Goal: Task Accomplishment & Management: Complete application form

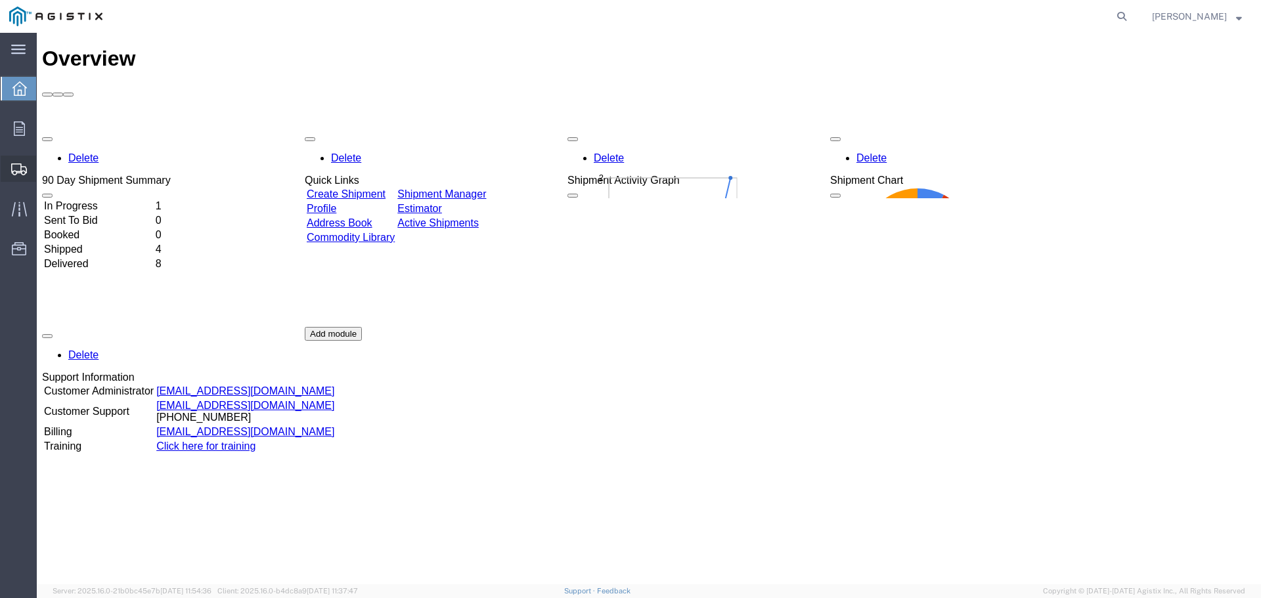
click at [0, 0] on span "Create Shipment" at bounding box center [0, 0] width 0 height 0
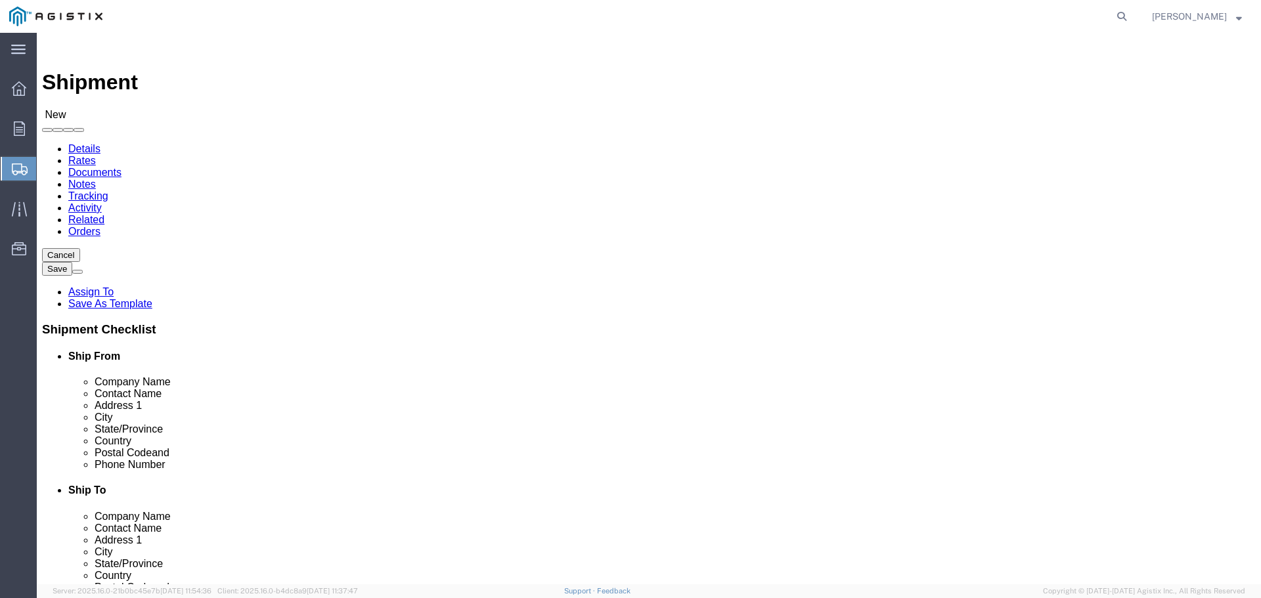
select select
drag, startPoint x: 257, startPoint y: 228, endPoint x: 221, endPoint y: 196, distance: 49.3
click select "Select America Fujikura Ltd (AFL Global) PG&E"
select select "9596"
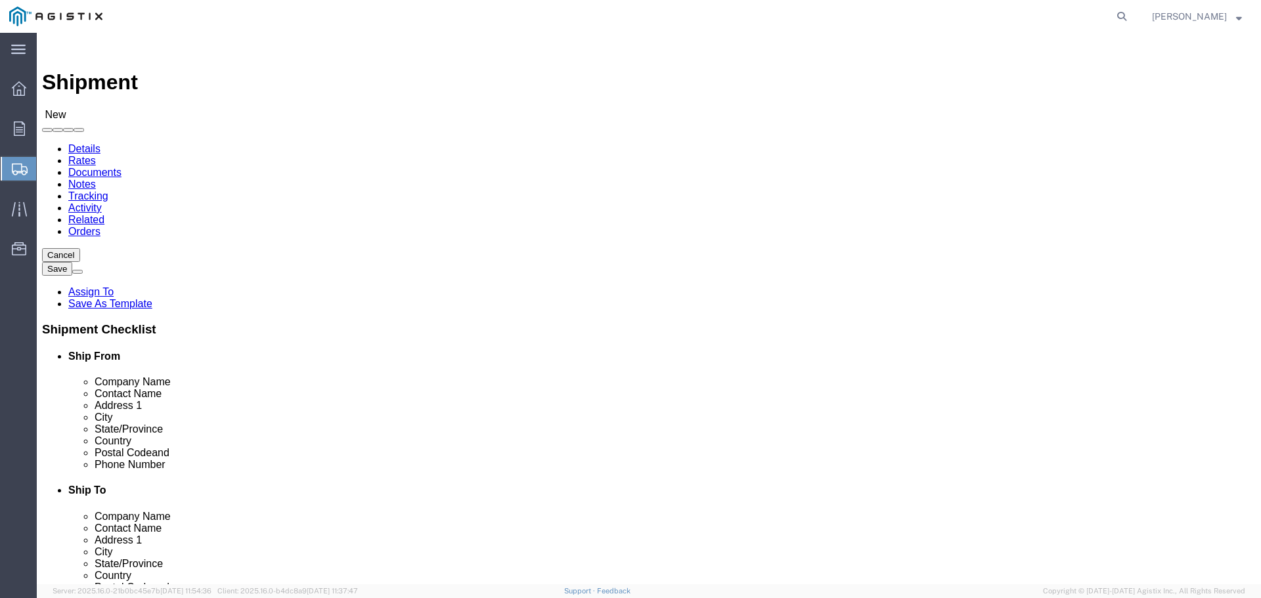
click select "Select America Fujikura Ltd (AFL Global) PG&E"
select select
click select "Select All Others Fremont DC Fresno DC Wheatland DC"
select select "23082"
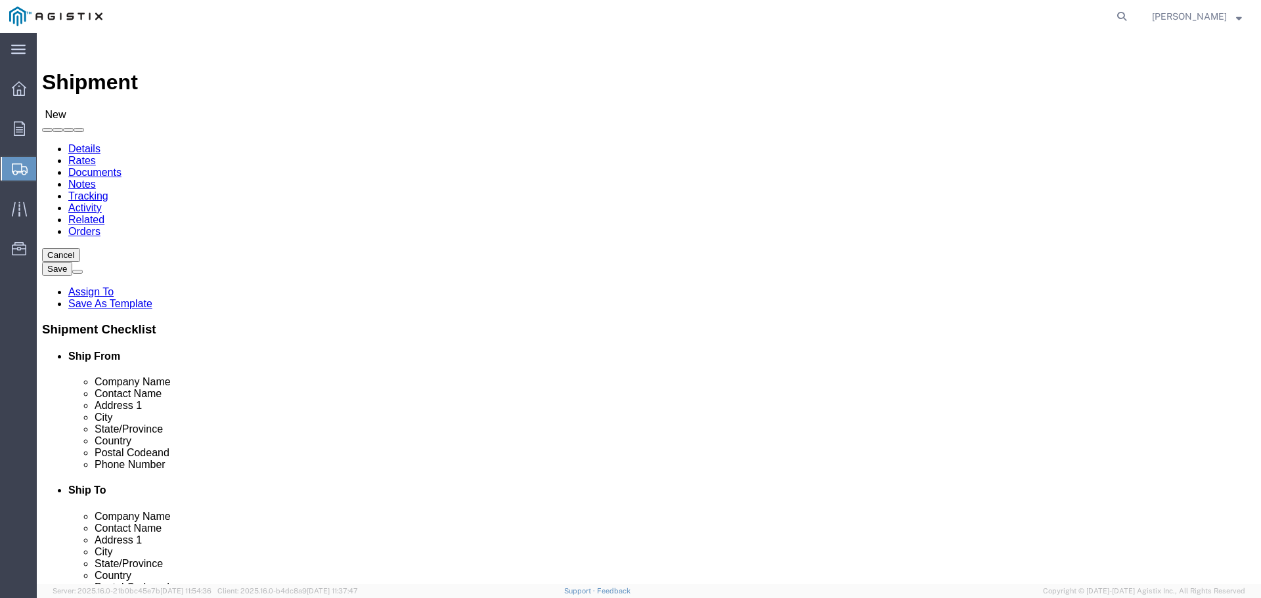
click select "Select All Others Fremont DC Fresno DC Wheatland DC"
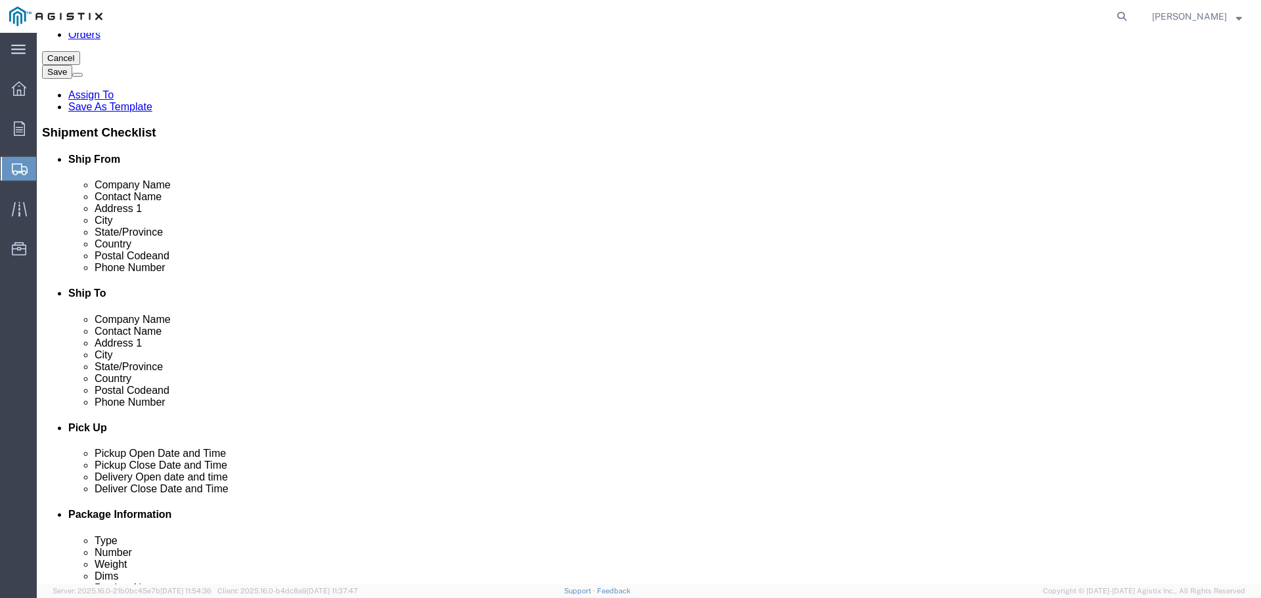
scroll to position [131, 0]
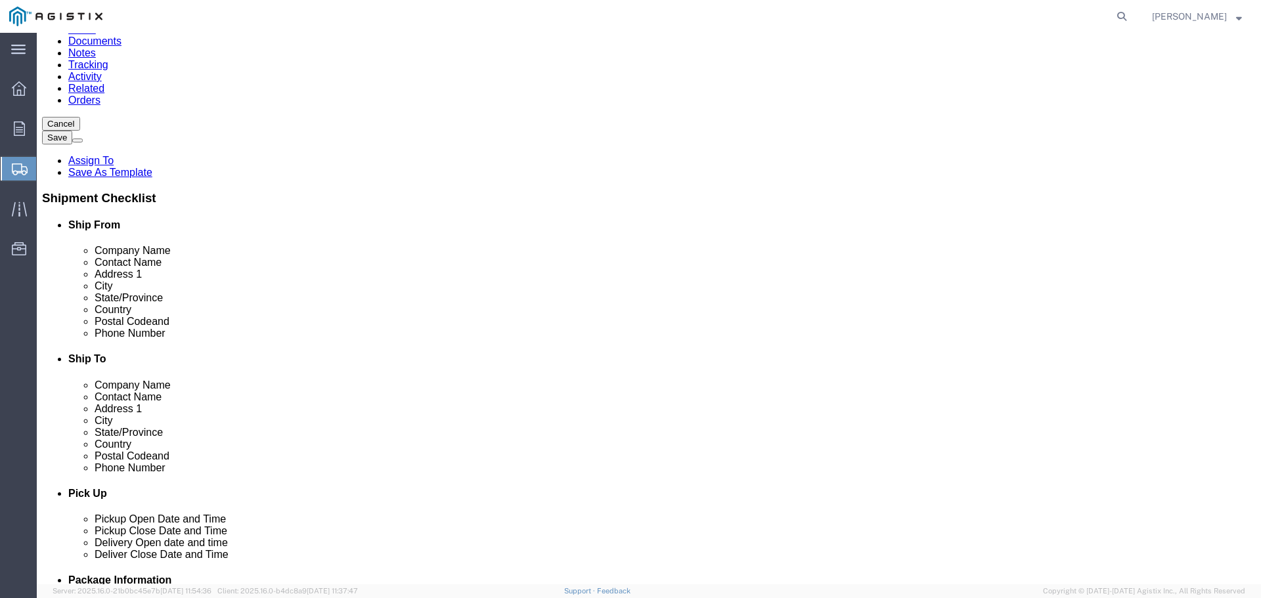
type input "29334"
click input "text"
type input "afl"
click label "Address 1"
click input "text"
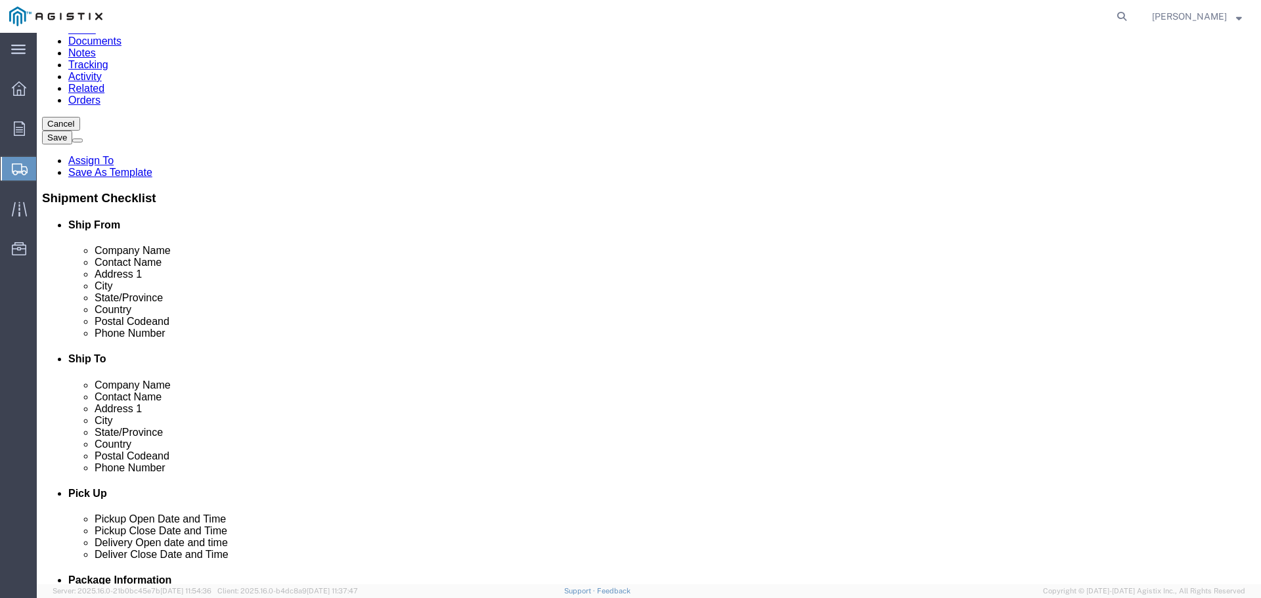
type input "[PERSON_NAME]"
click input "text"
type input "104 Hidden Lake CIrcle"
click input "text"
type input "[PERSON_NAME]"
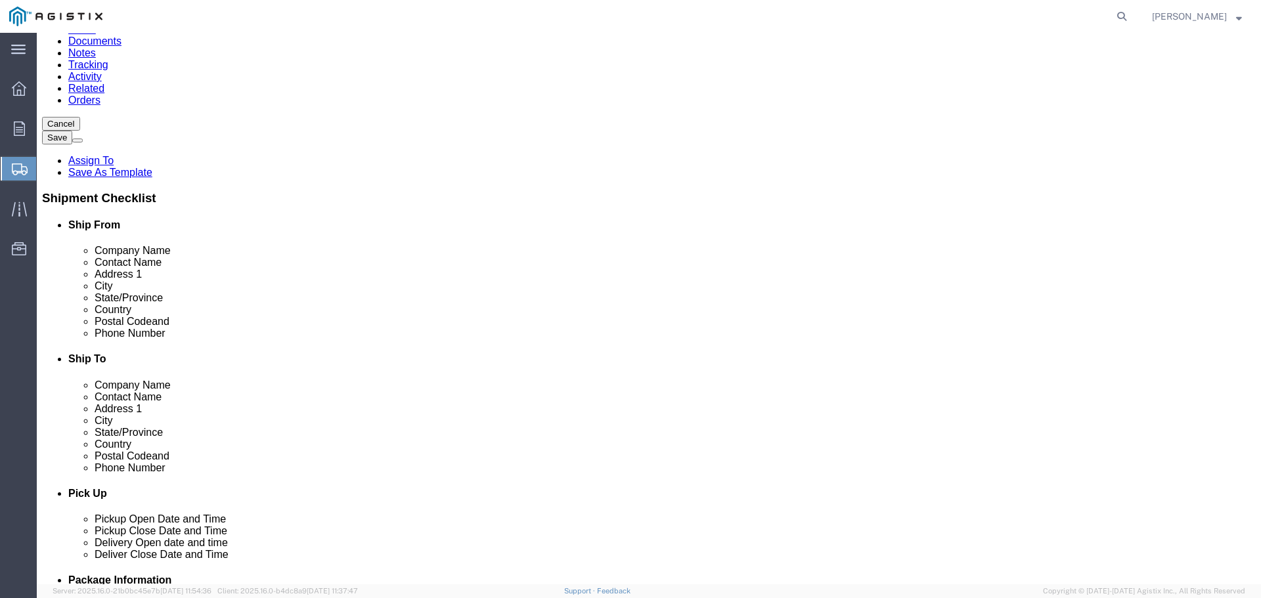
click div "Location My Profile Location (OBSOLETE) BURNEY SC - GC TRAILER (OBSOLETE) BURNE…"
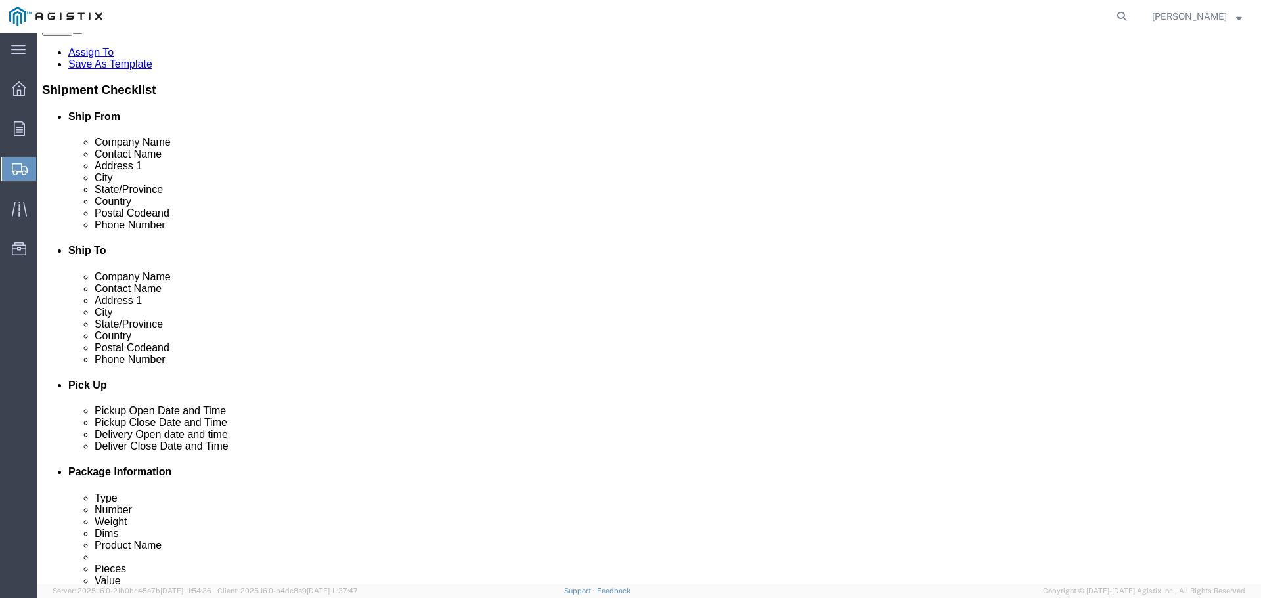
scroll to position [263, 0]
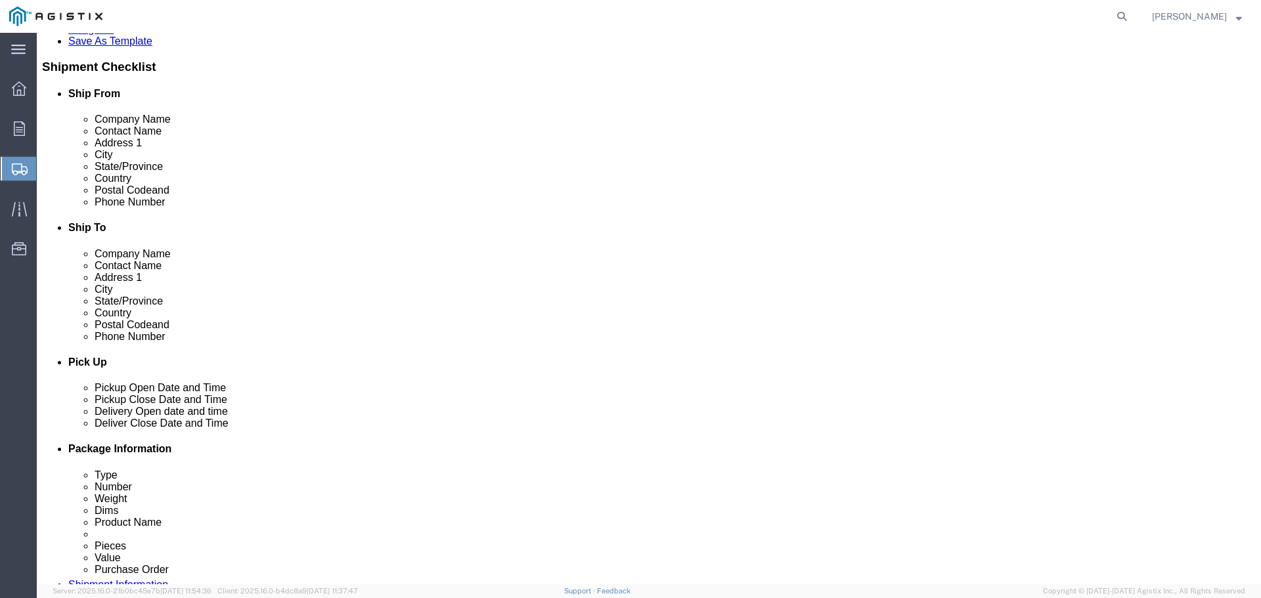
type input "south c"
type input "29334"
type input "8646841042"
paste input "Ben.Wykel@aflglobal.com"
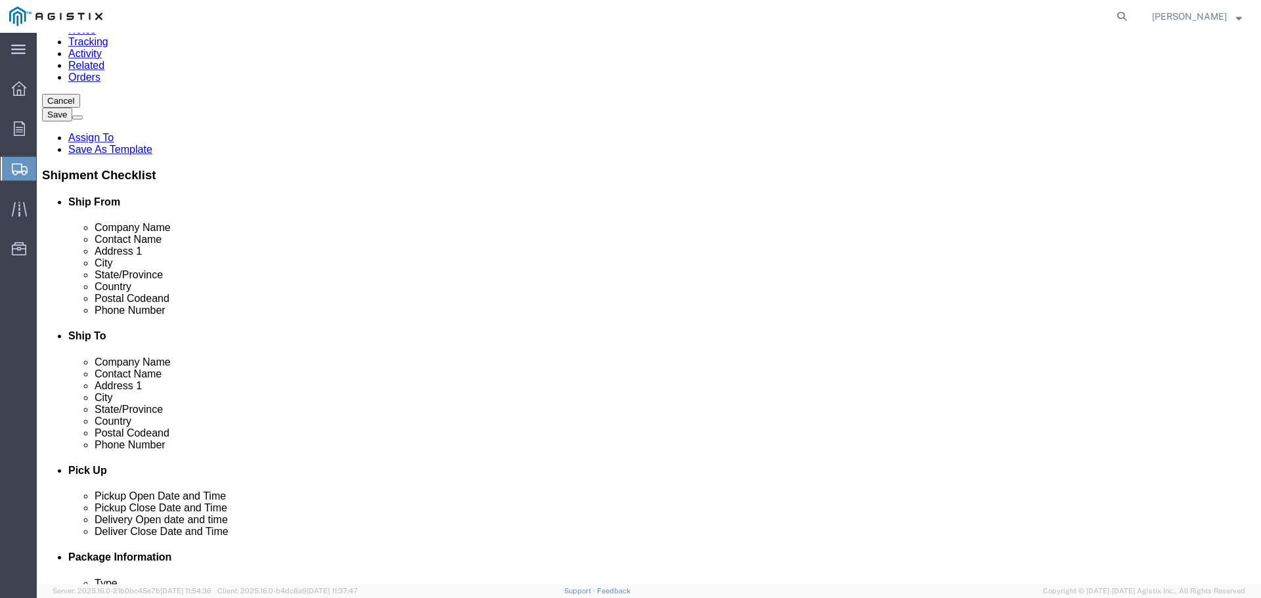
scroll to position [131, 0]
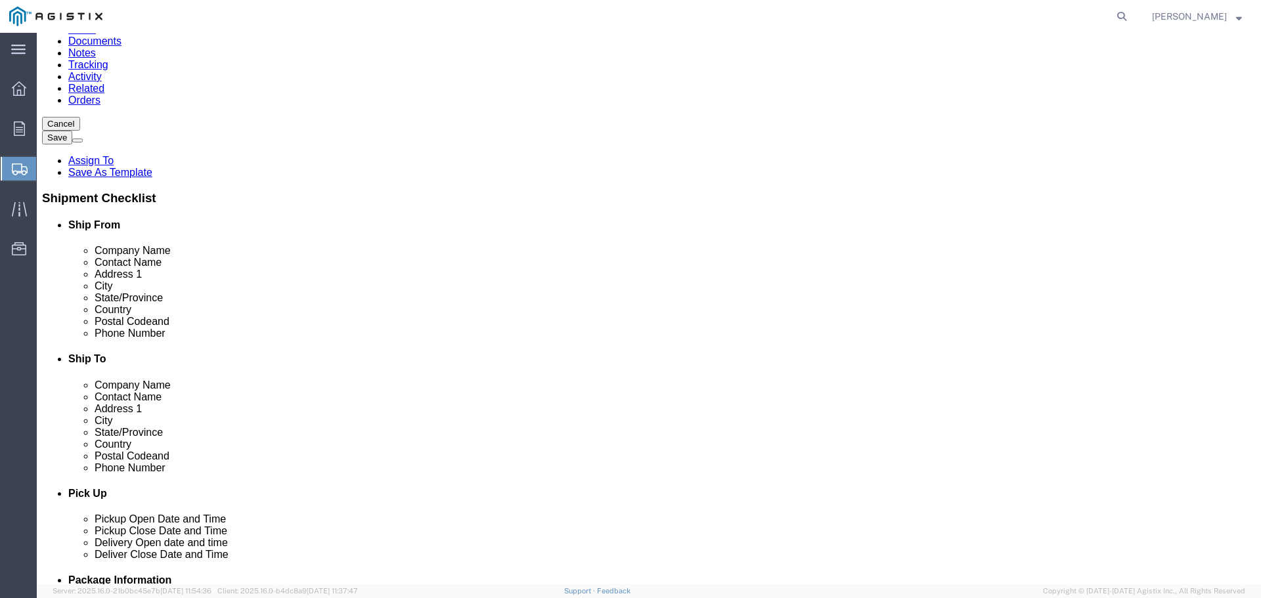
type input "Ben.Wykel@aflglobal.com"
type input "2141"
select select "25261"
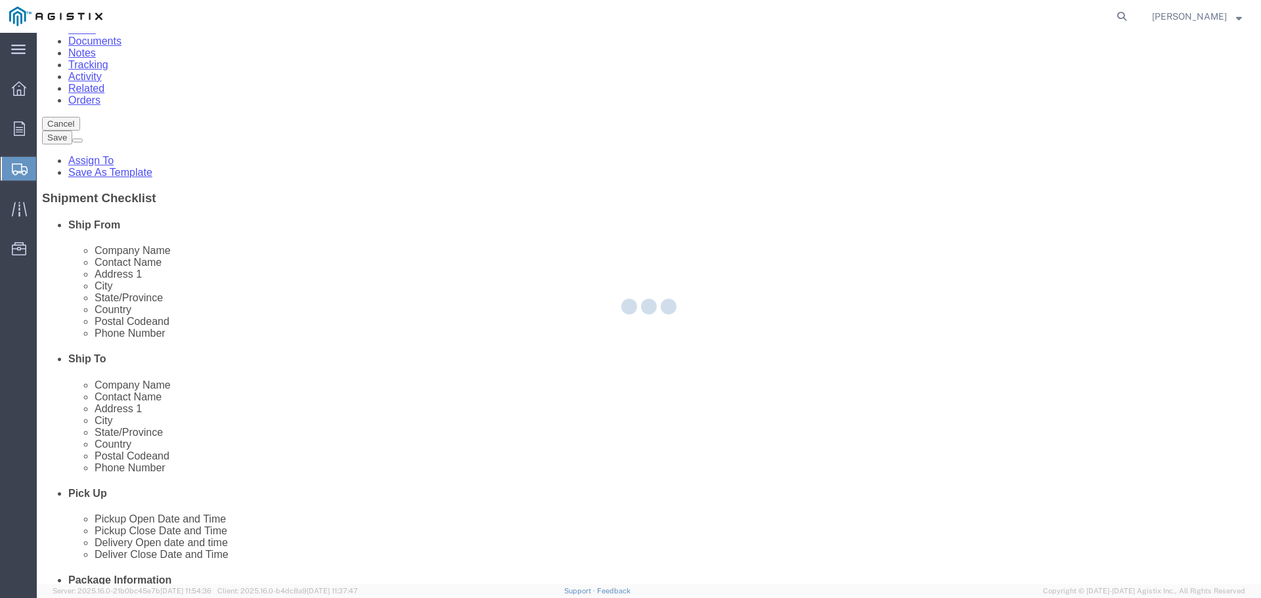
select select "CA"
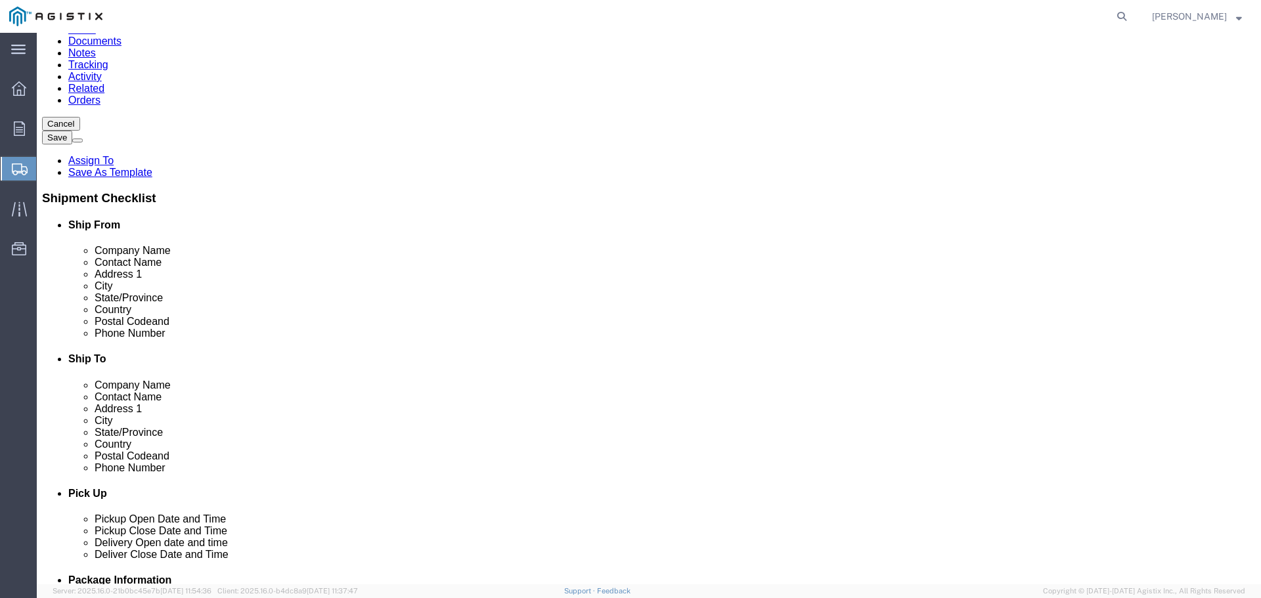
drag, startPoint x: 744, startPoint y: 248, endPoint x: 579, endPoint y: 248, distance: 164.8
click div "Contact Name"
click label "Address 2"
click input "text"
type input "000-000-0000"
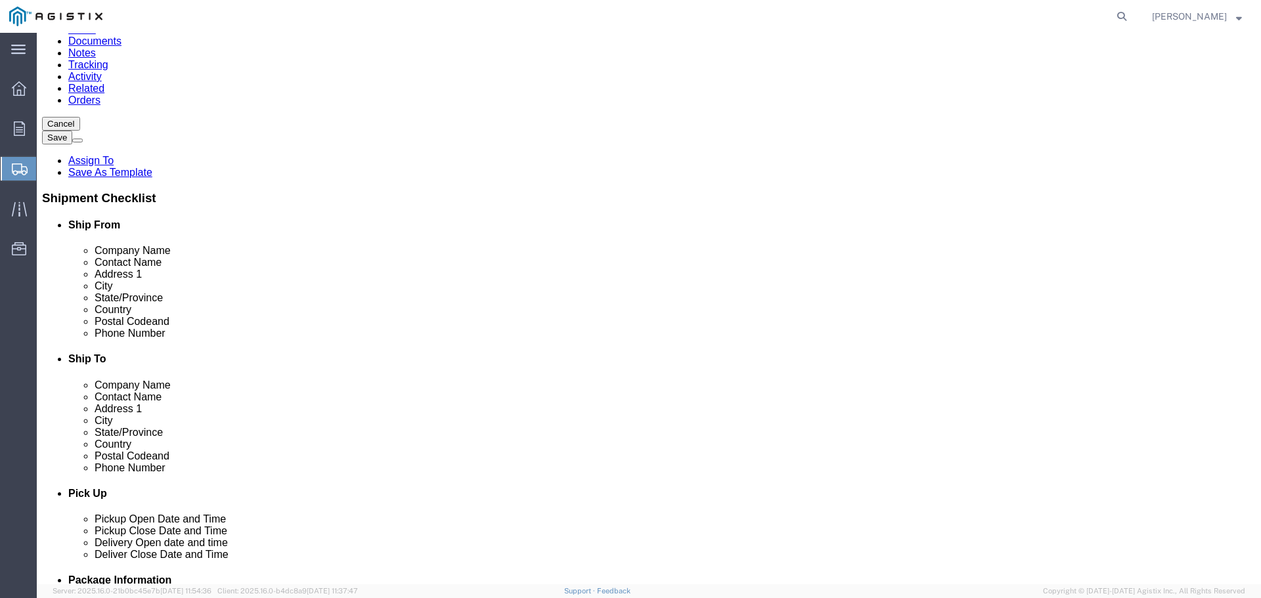
click div "Location Fresno SC - 2141 S Orange Ave My Profile Location (OBSOLETE) BURNEY SC…"
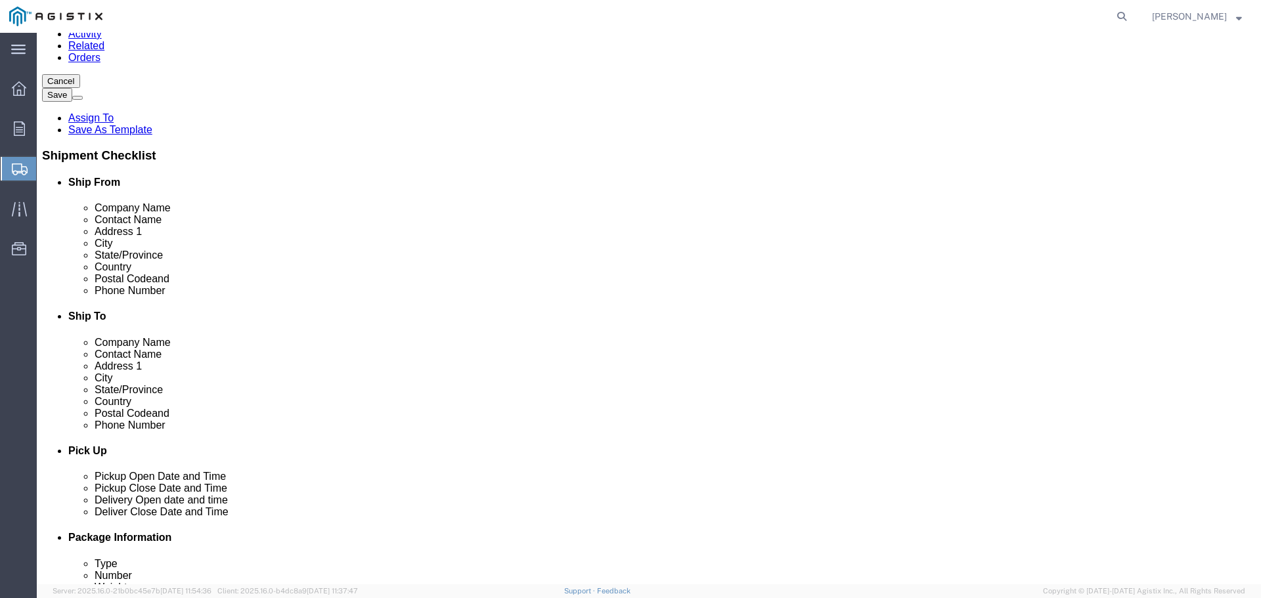
scroll to position [197, 0]
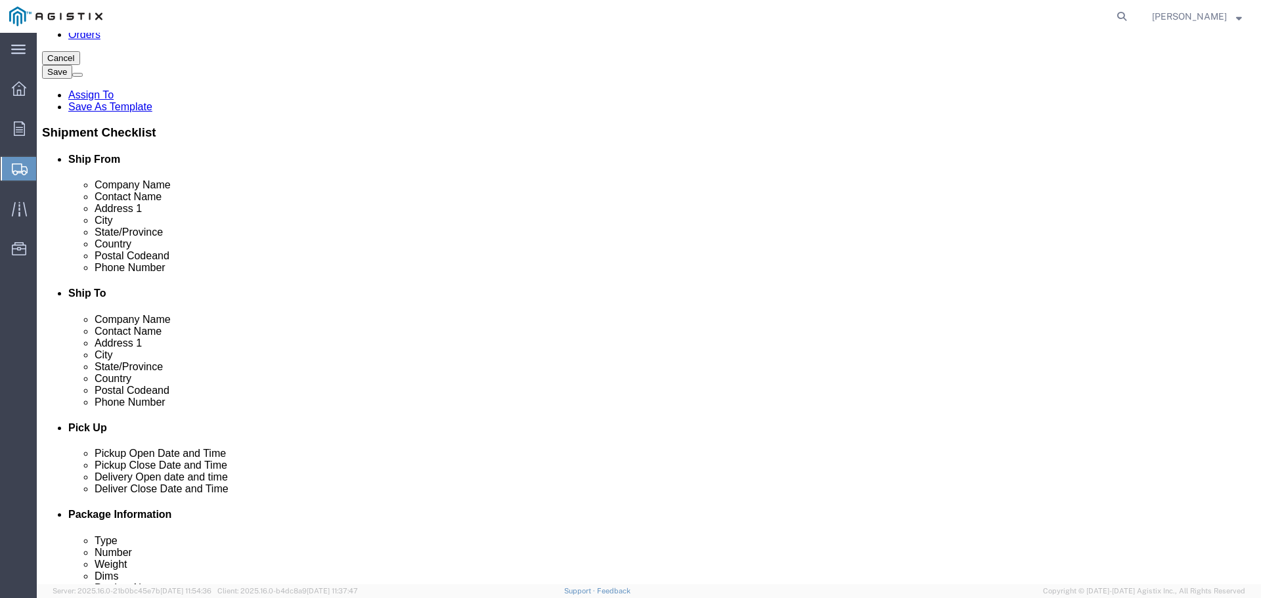
click span "Purchase Order"
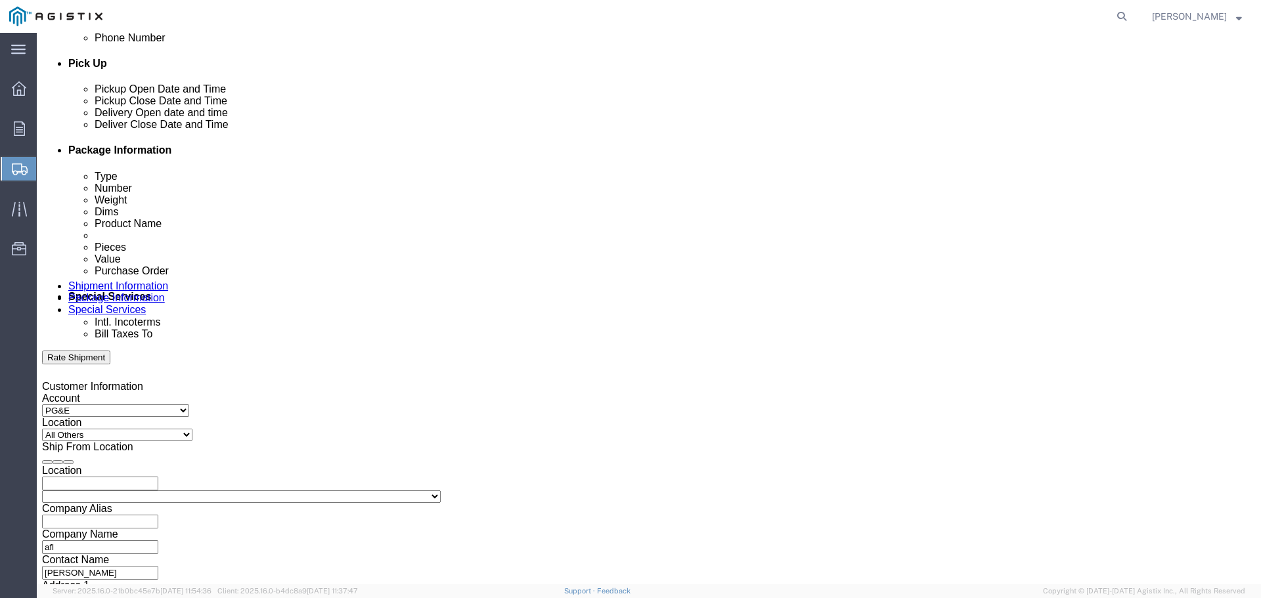
scroll to position [552, 0]
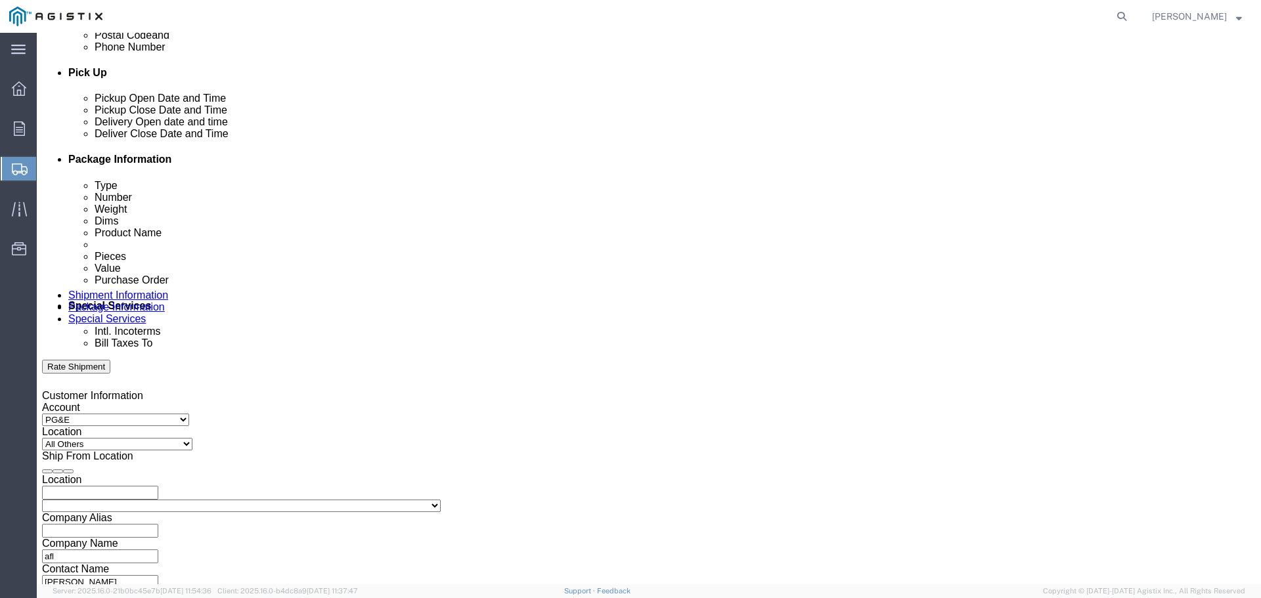
click input "text"
paste input "2701219757"
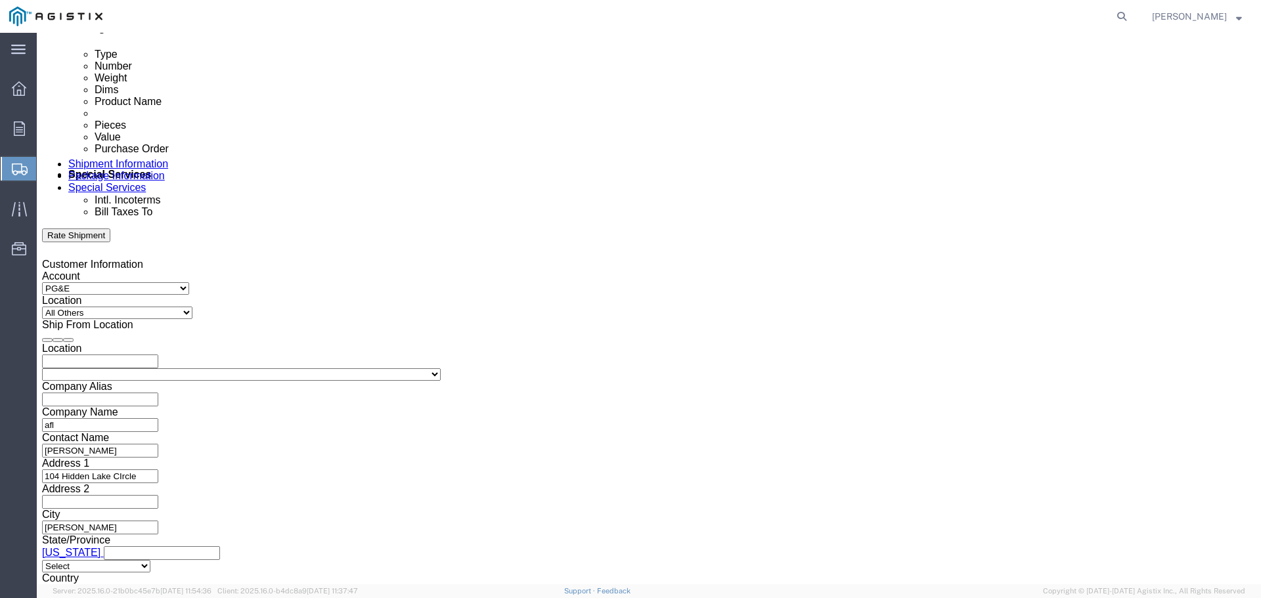
type input "2701219757"
click icon
click button "Continue"
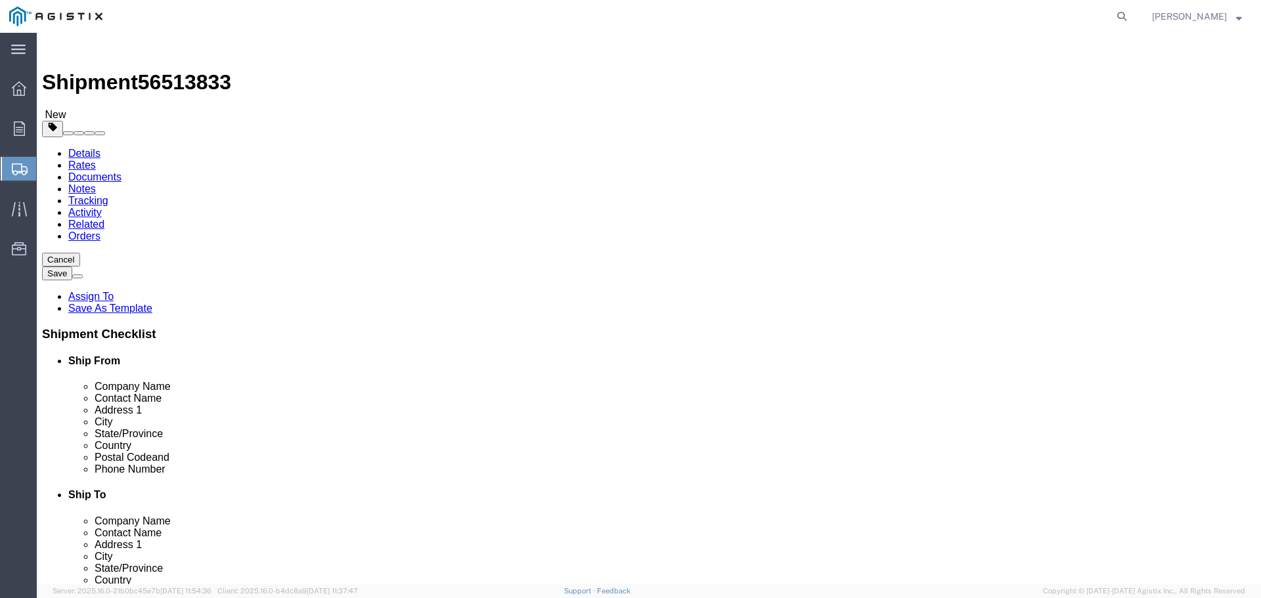
click select "Select Bulk Bundle(s) Cardboard Box(es) Carton(s) Crate(s) Drum(s) (Fiberboard)…"
select select "PSNS"
click select "Select Bulk Bundle(s) Cardboard Box(es) Carton(s) Crate(s) Drum(s) (Fiberboard)…"
click input "text"
type input "1"
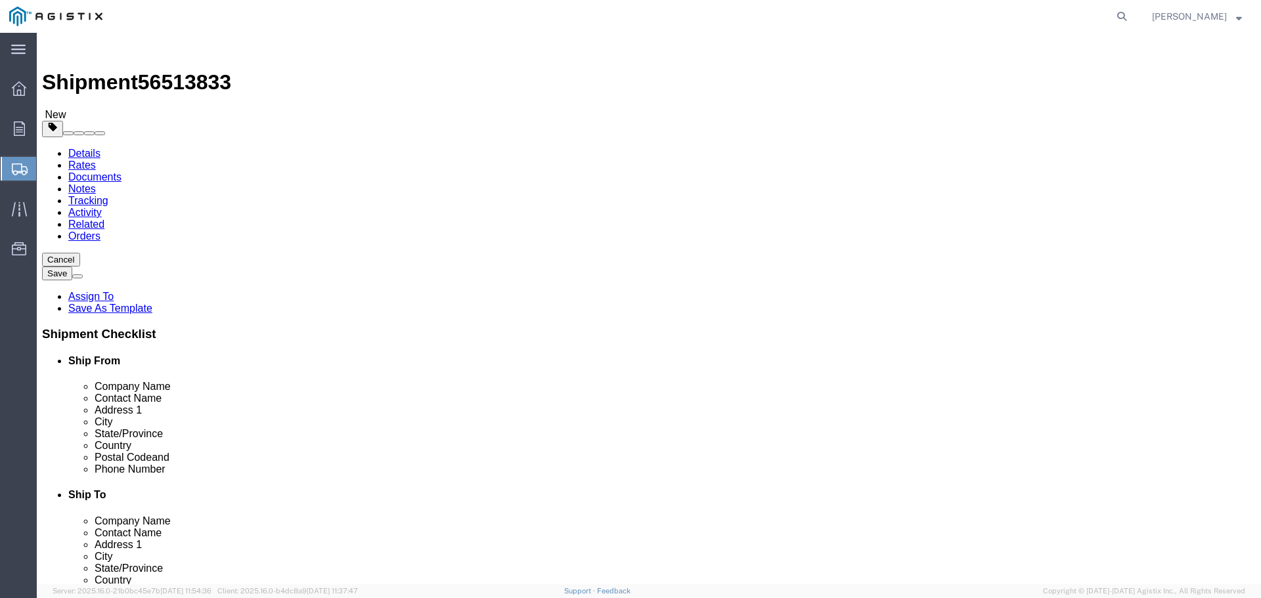
click input "1"
type input "5"
type input "52"
type input "50"
type input "24"
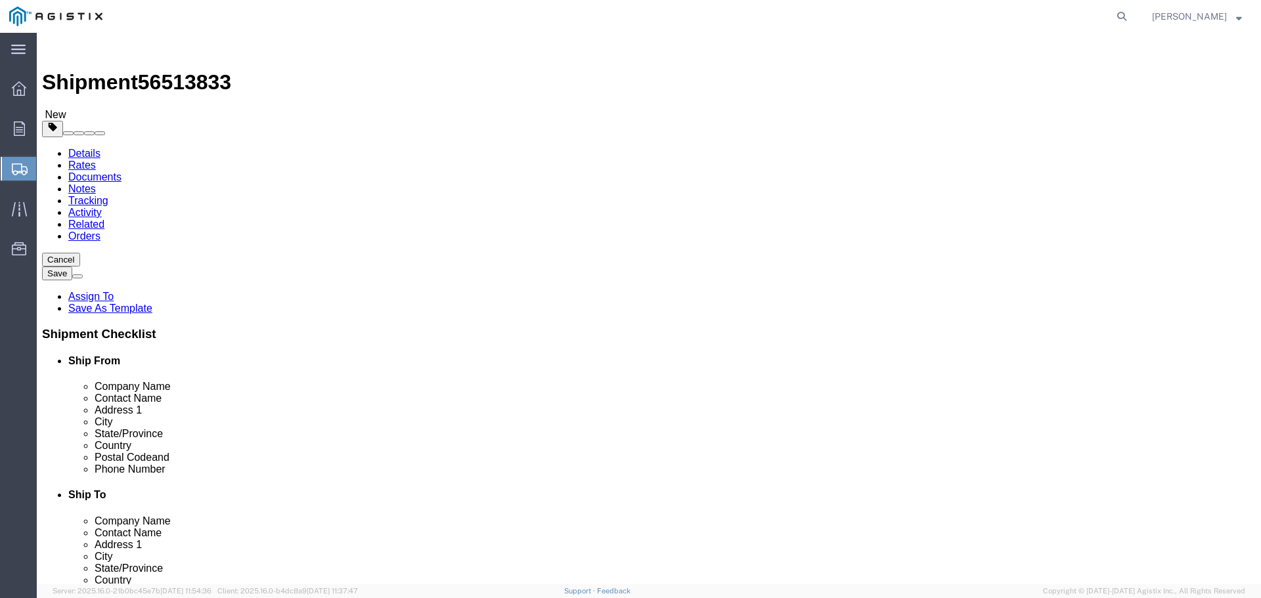
click div "Package Type Select Bulk Bundle(s) Cardboard Box(es) Carton(s) Crate(s) Drum(s)…"
drag, startPoint x: 209, startPoint y: 327, endPoint x: 148, endPoint y: 334, distance: 61.4
click div "Weight 0.00 Select kgs lbs Ship. t°"
type input "314"
click link "Add Content"
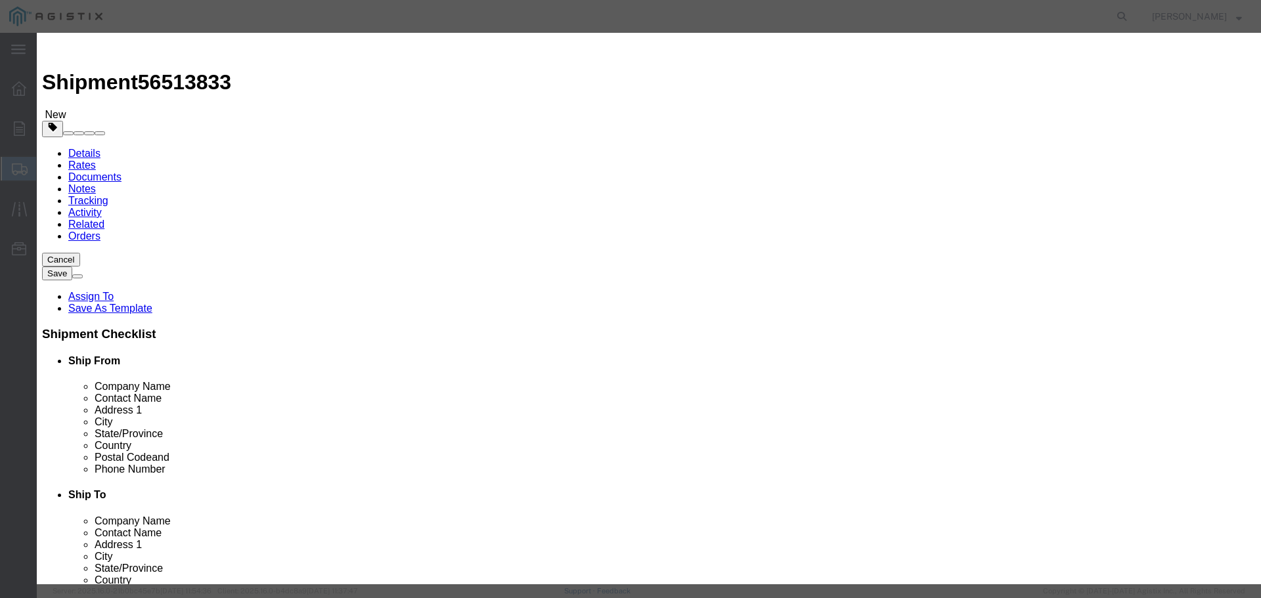
click input "text"
paste input "conductor accessories"
type input "conductor accessories"
drag, startPoint x: 410, startPoint y: 122, endPoint x: 341, endPoint y: 121, distance: 68.9
click div "Pieces 0 Select Bag Barrels 100Board Feet Bottle Box Blister Pack Carats Can Ca…"
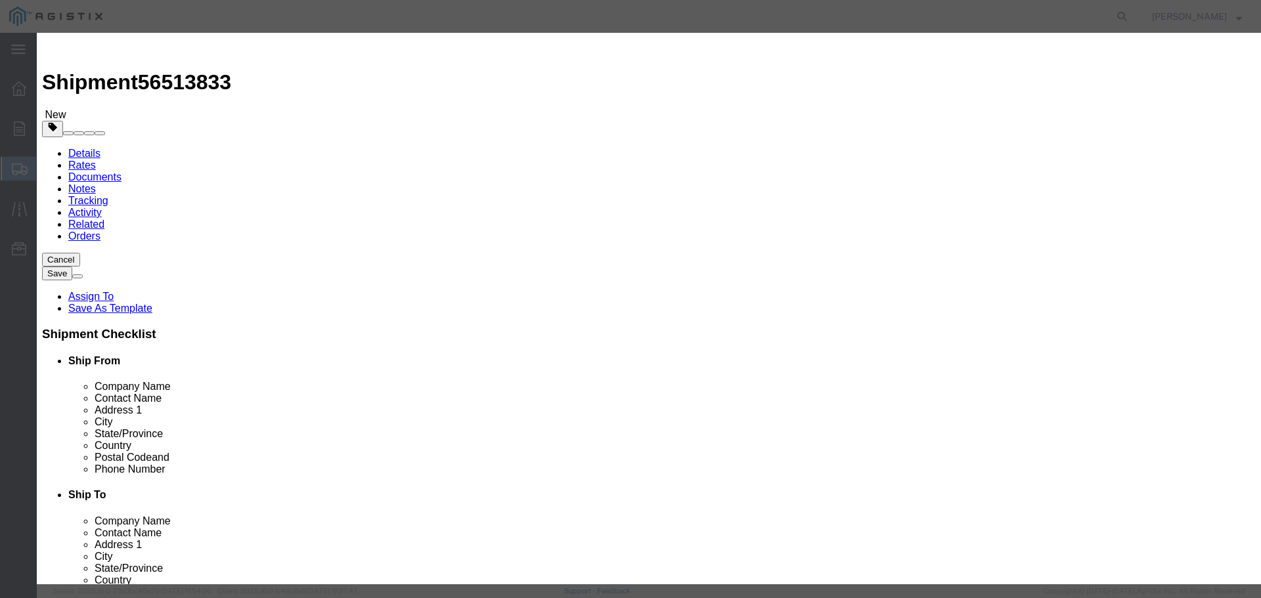
type input "36"
paste input "6,513.48"
type input "6,513.48"
click select "Select 50 55 60 65 70 85 92.5 100 125 175 250 300 400"
select select "100"
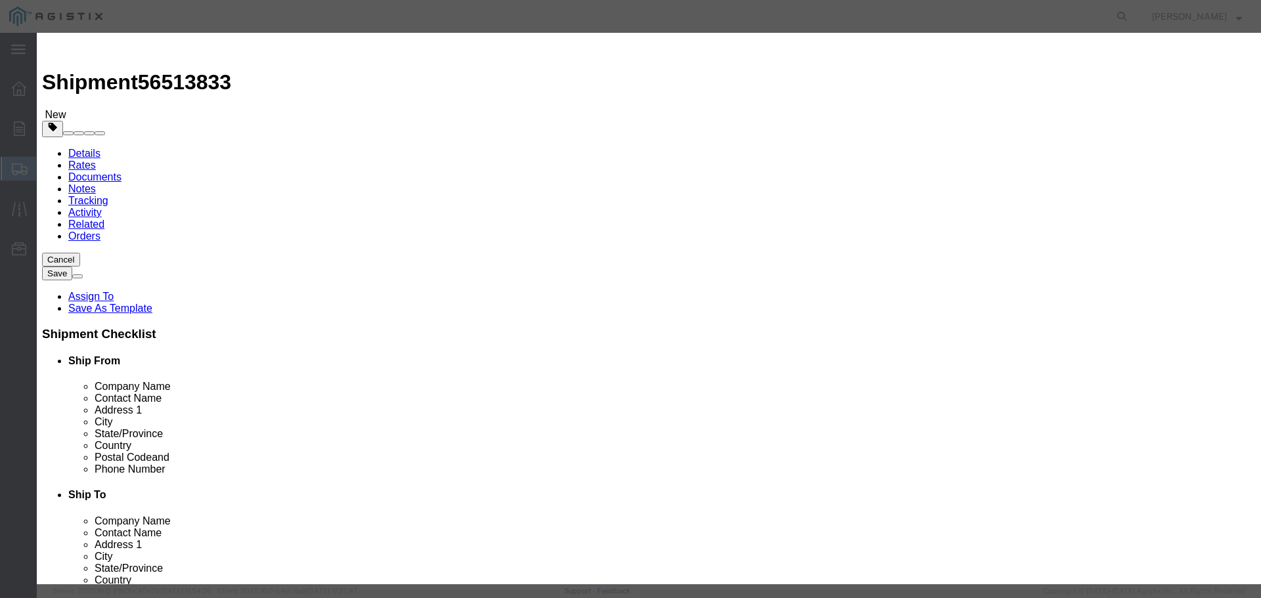
click select "Select 50 55 60 65 70 85 92.5 100 125 175 250 300 400"
click button "Save & Close"
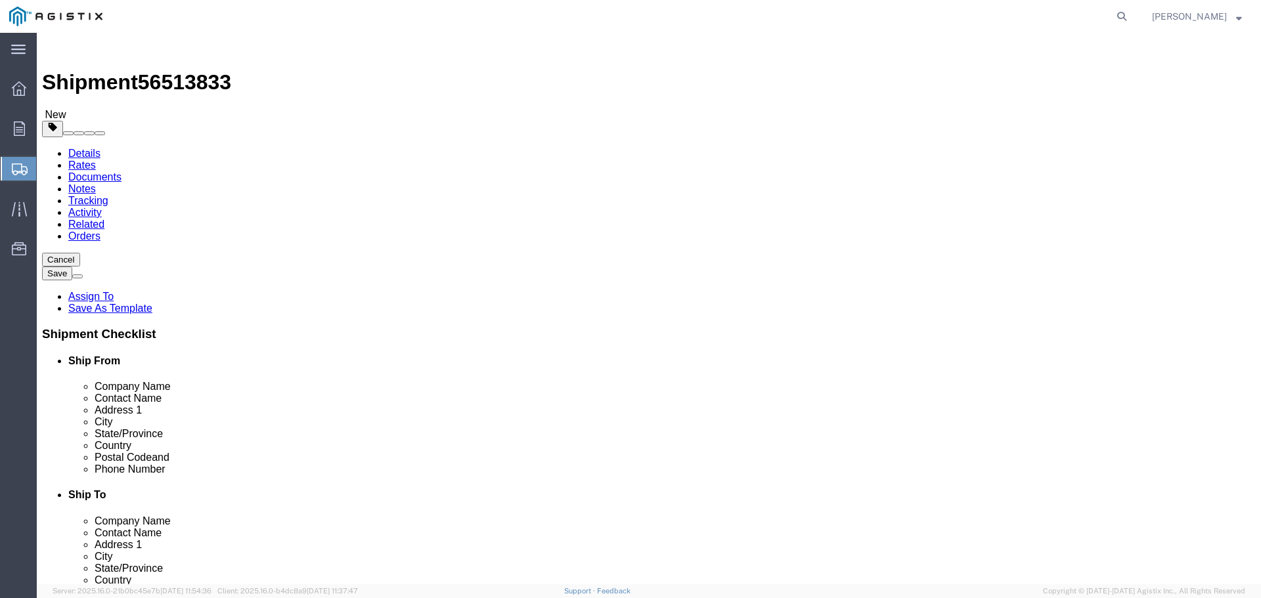
click button "Rate Shipment"
click icon
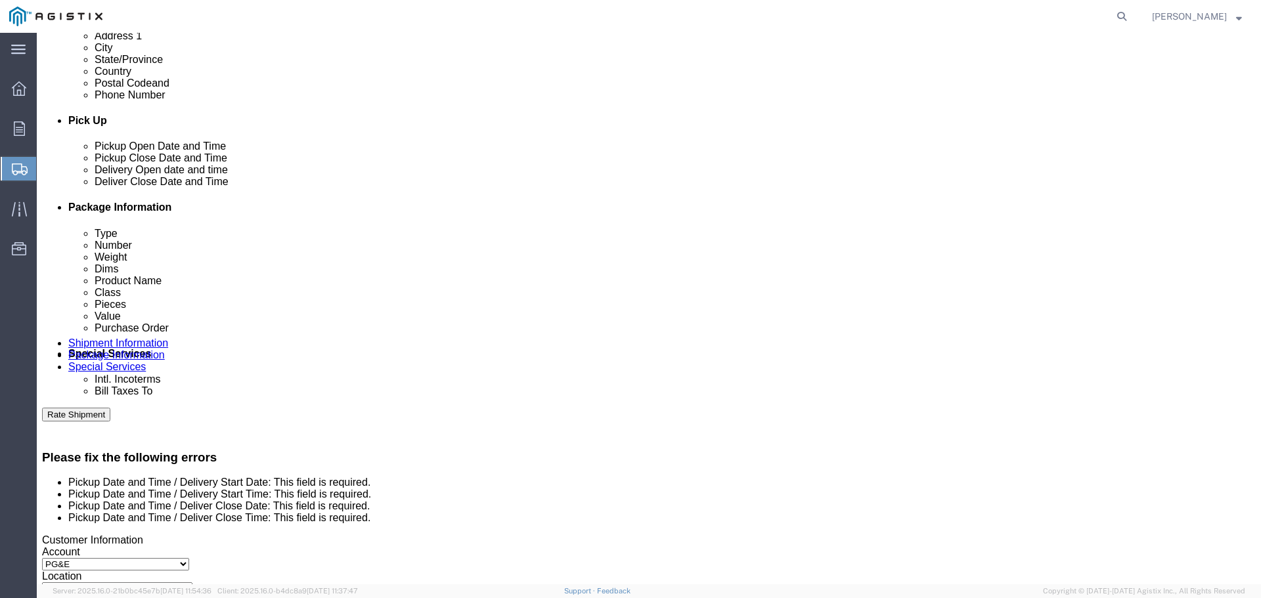
scroll to position [591, 0]
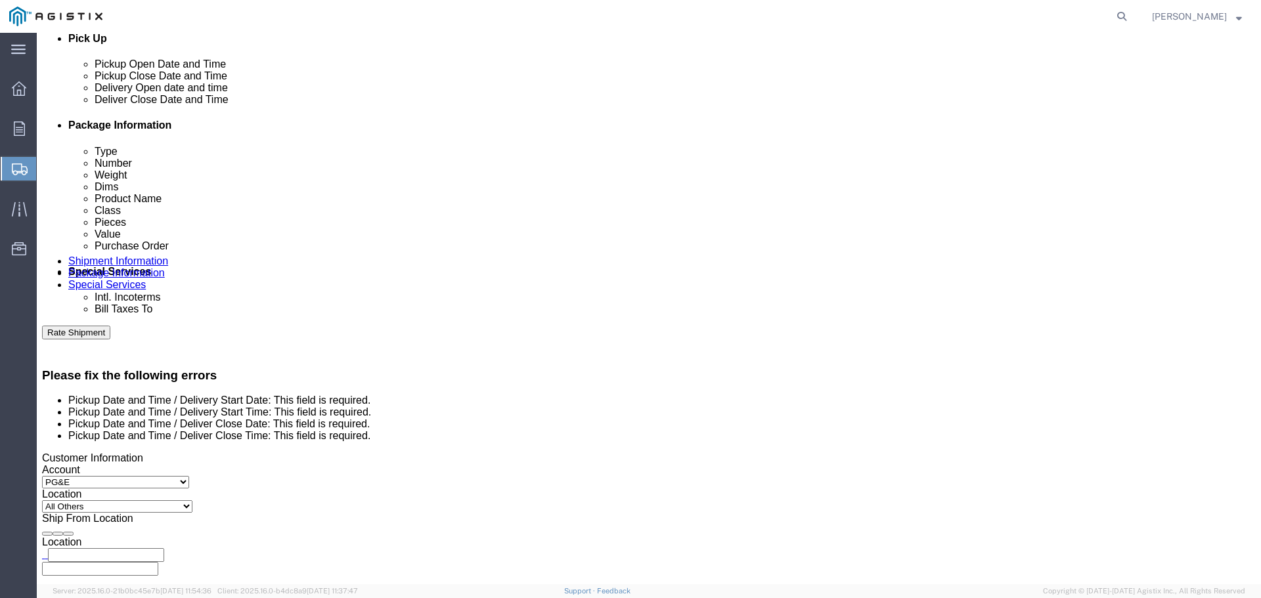
click icon
click div
click input "6:00 PM"
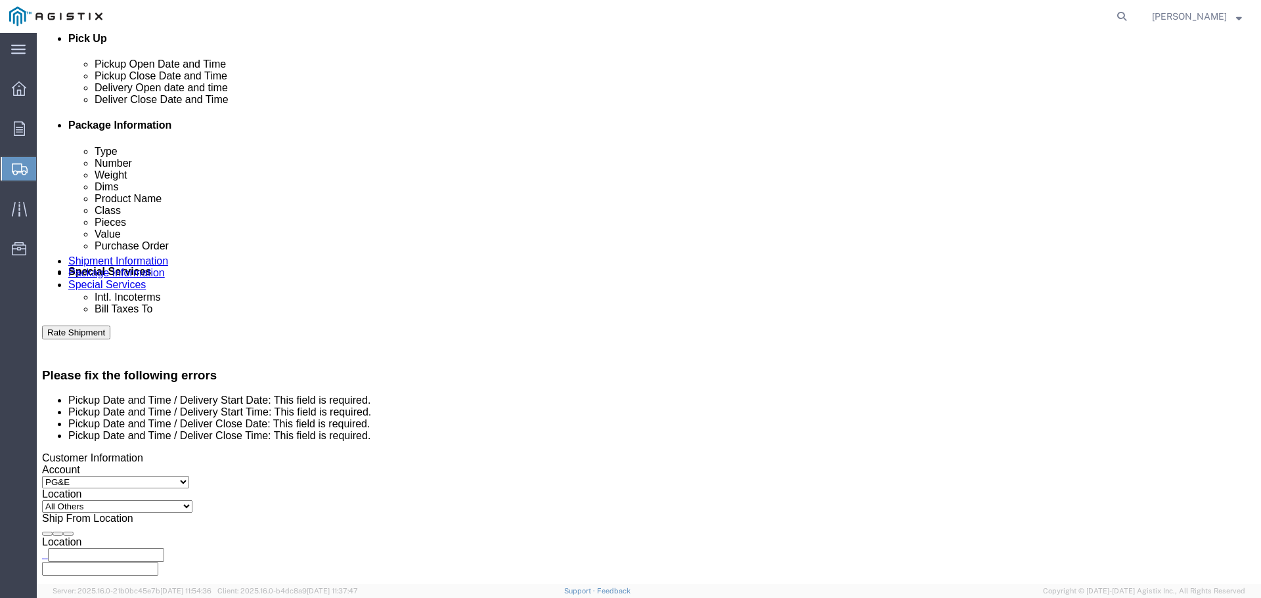
click input "6:00 PM"
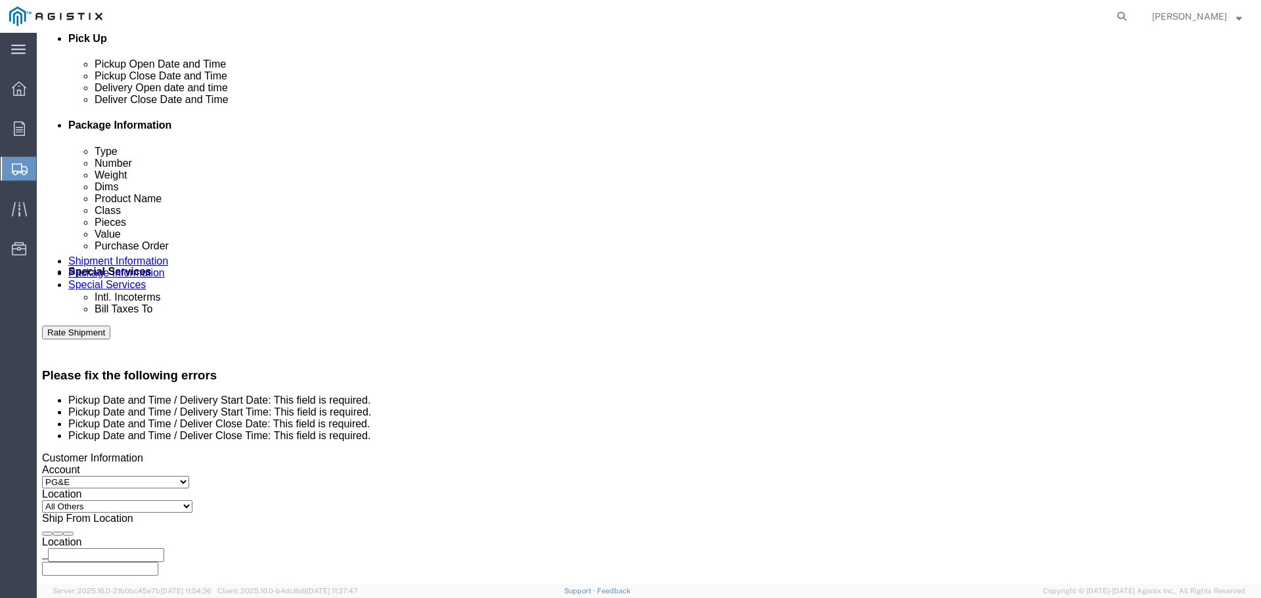
type input "6:00 AM"
click button "Apply"
click div
click input "7:00 AM"
type input "7:00 PM"
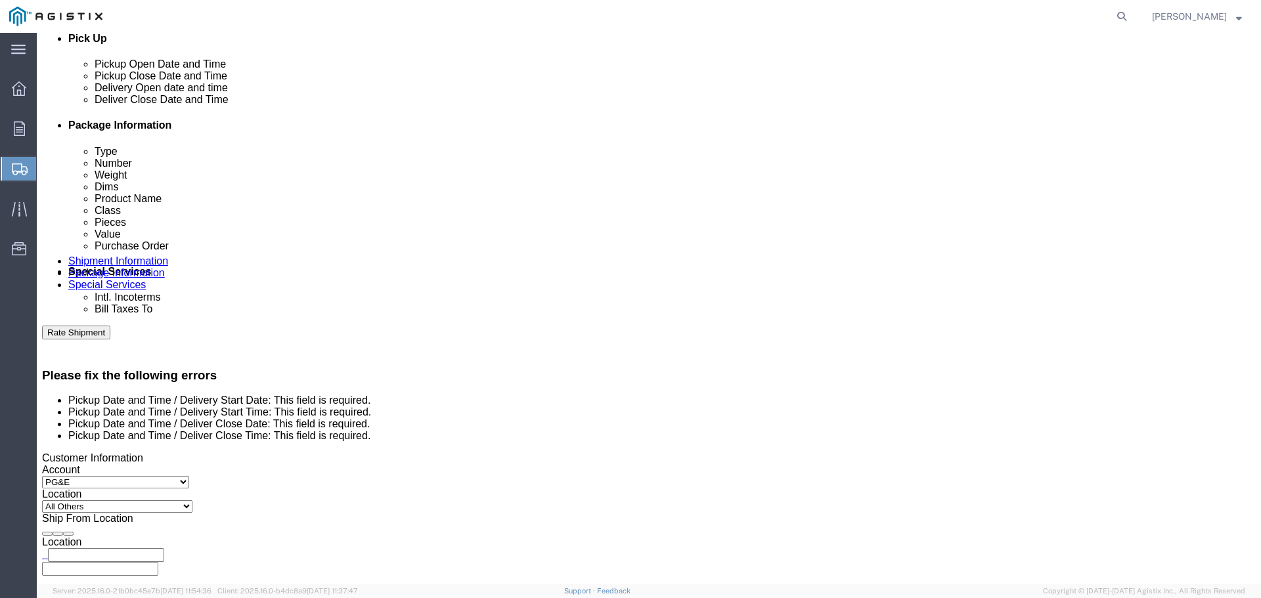
click button "Apply"
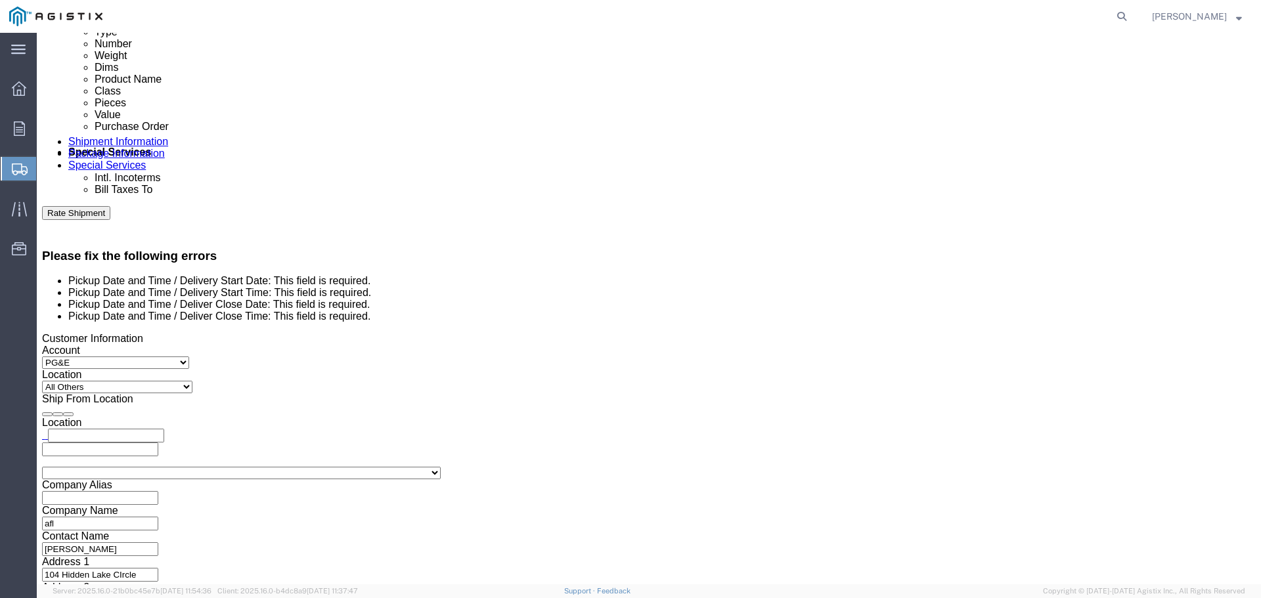
scroll to position [722, 0]
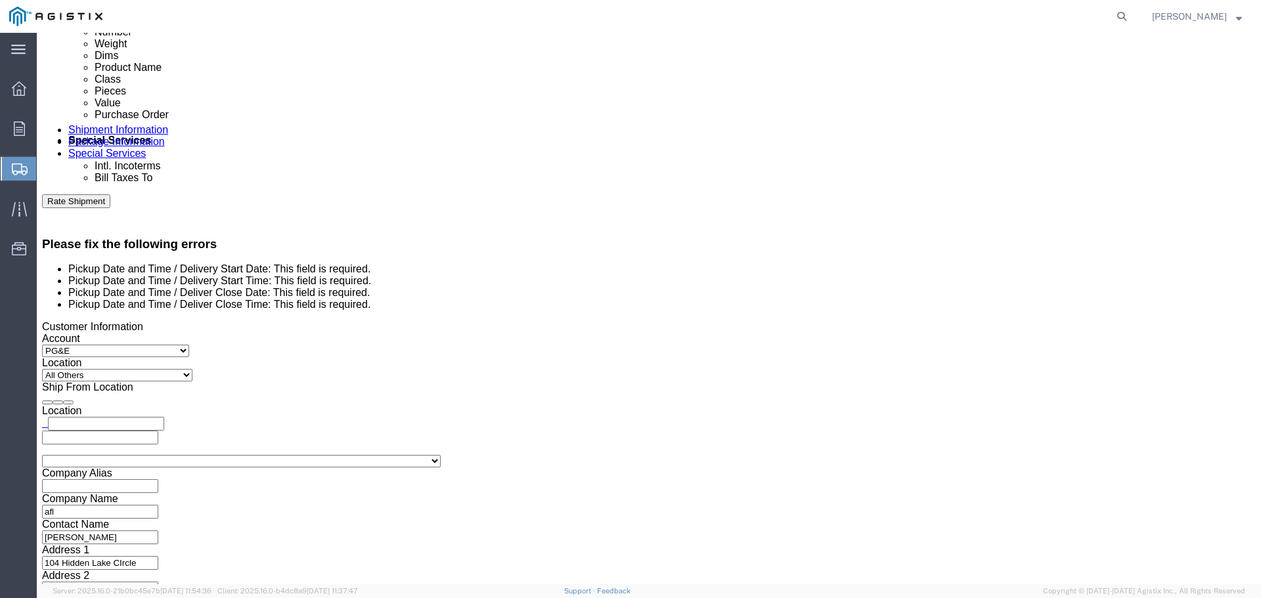
click button "Rate Shipment"
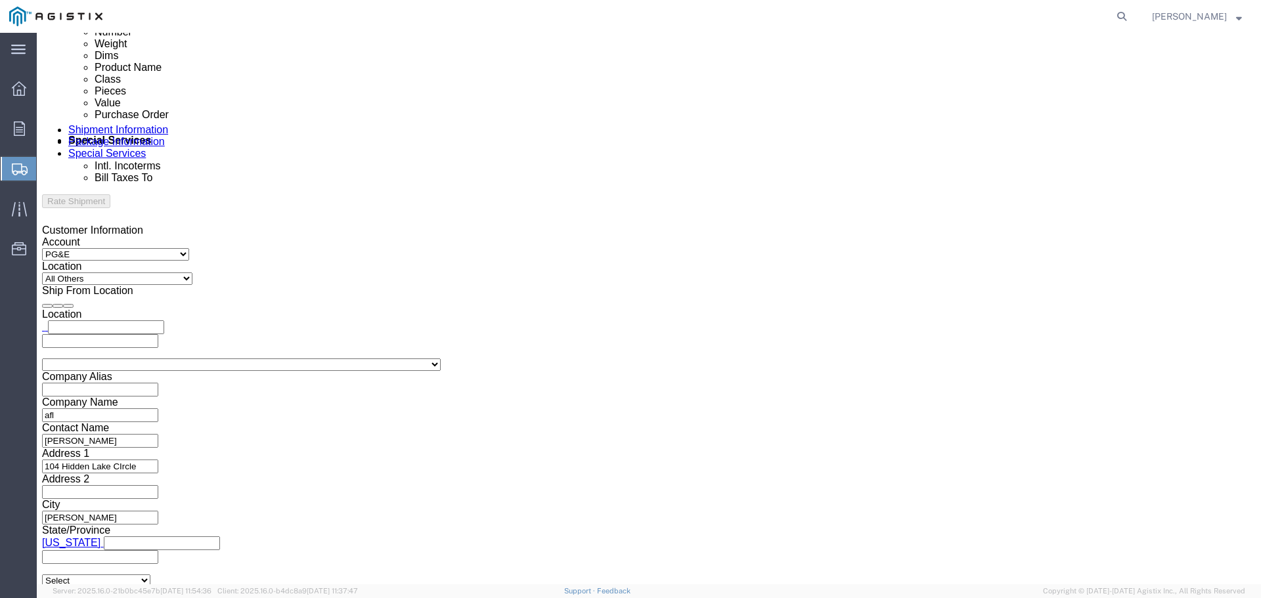
scroll to position [624, 0]
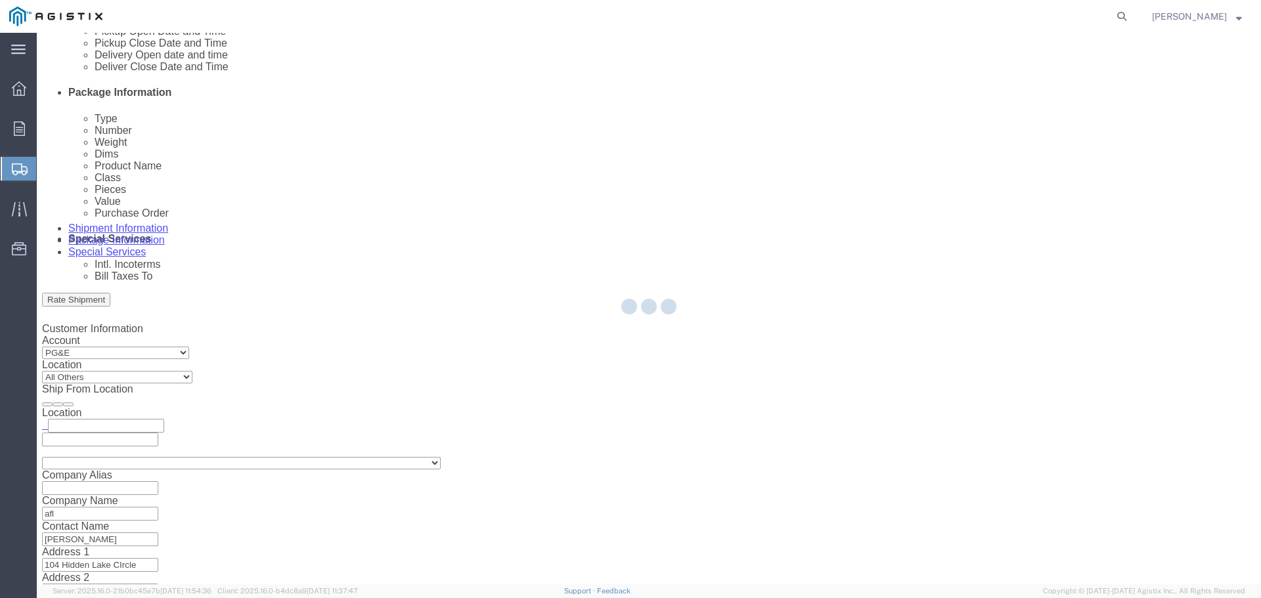
select select "25261"
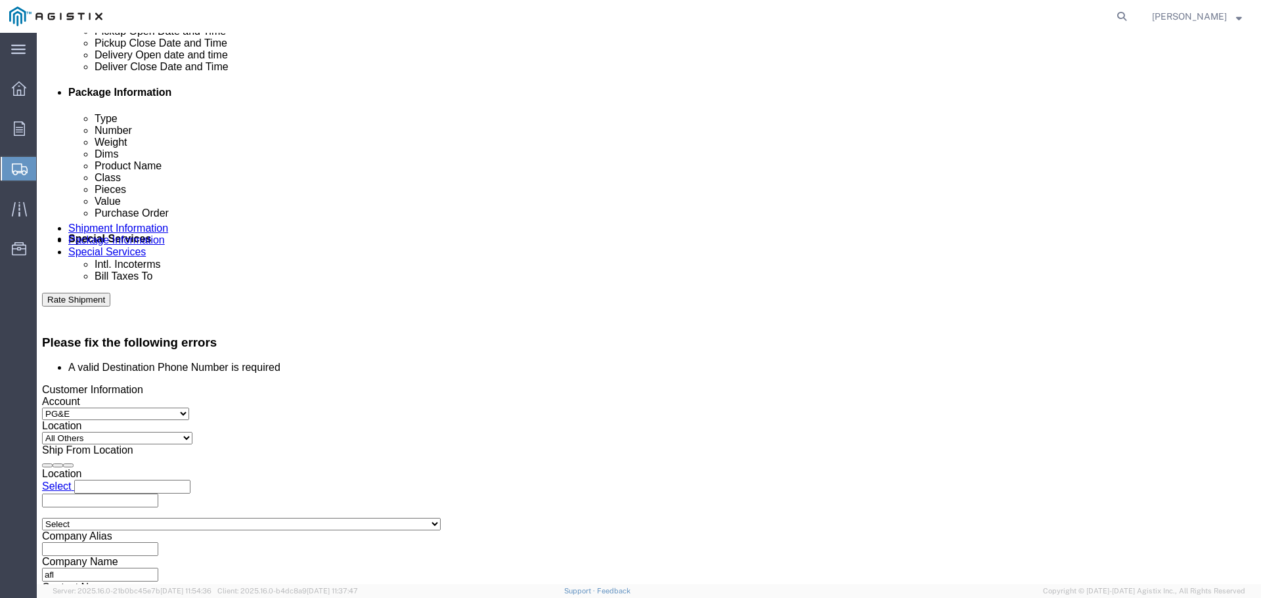
click span "Purchase Order"
click icon
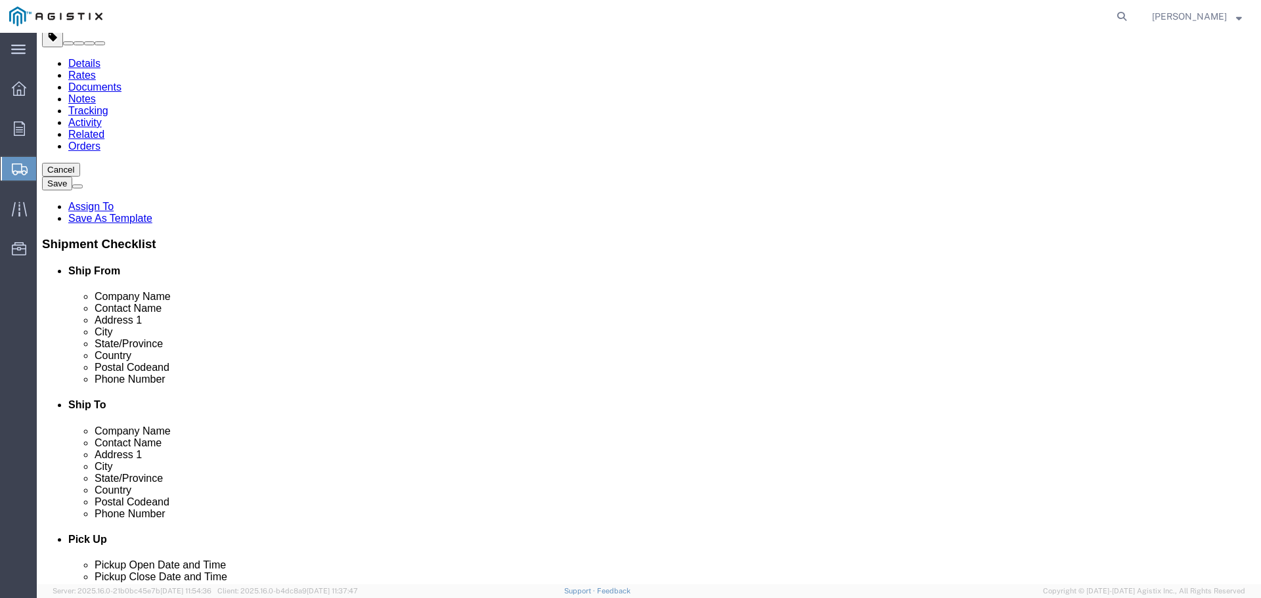
scroll to position [91, 0]
click span "button"
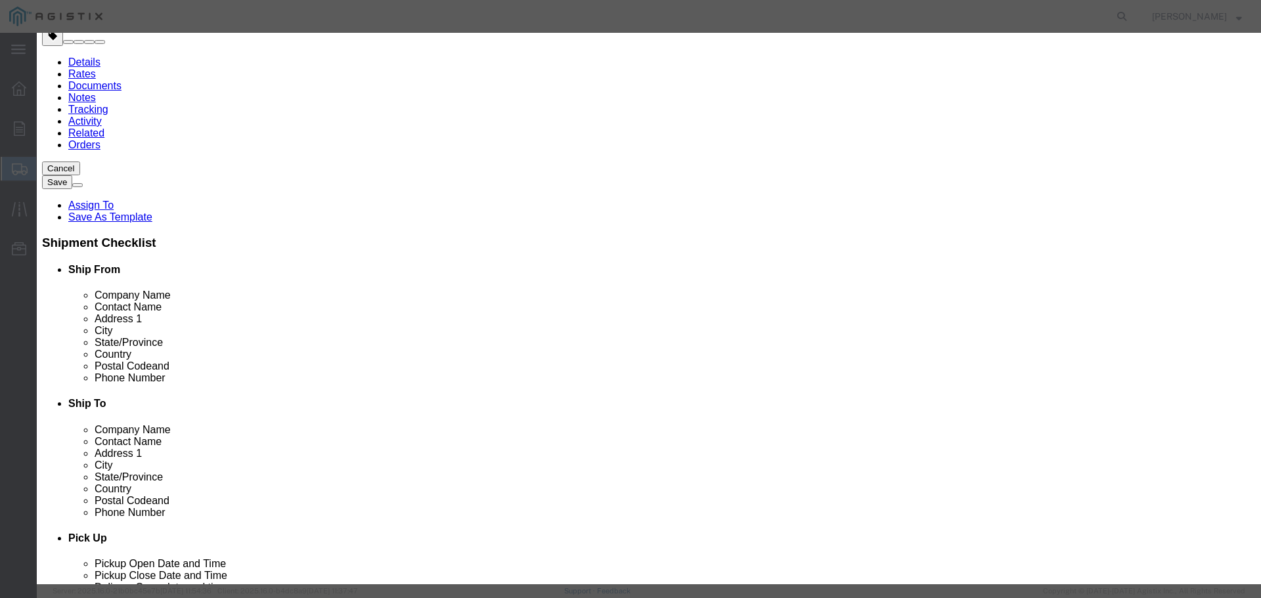
click button "button"
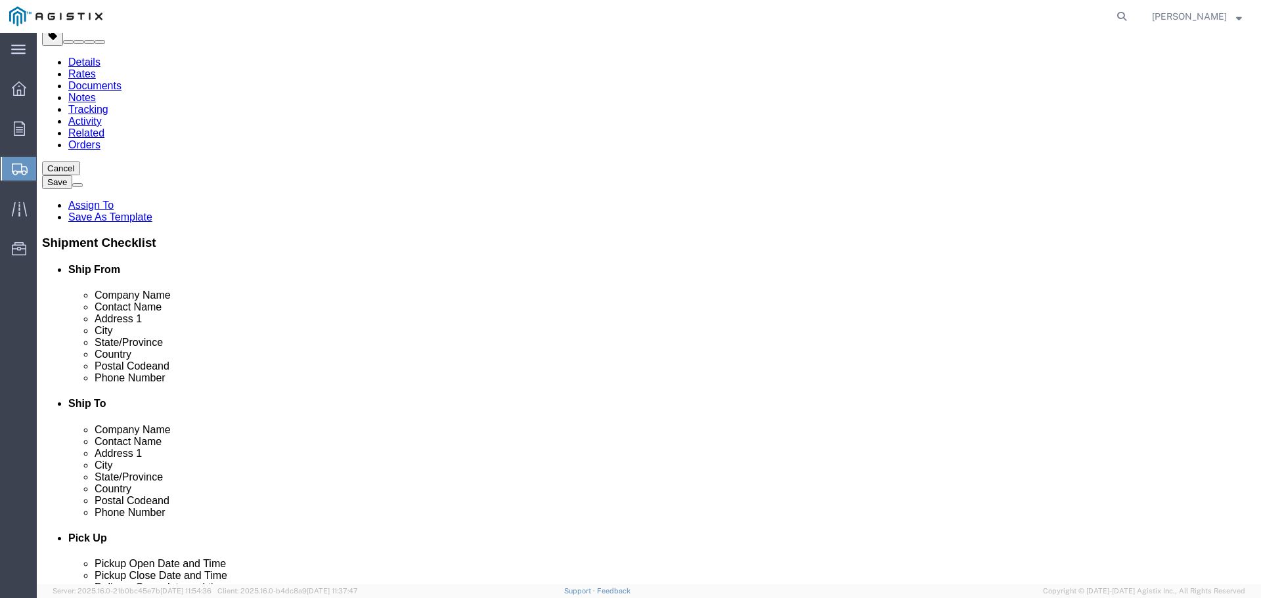
click icon
click div "Pieces: 36.00 Each Total value: 6513.48 USD"
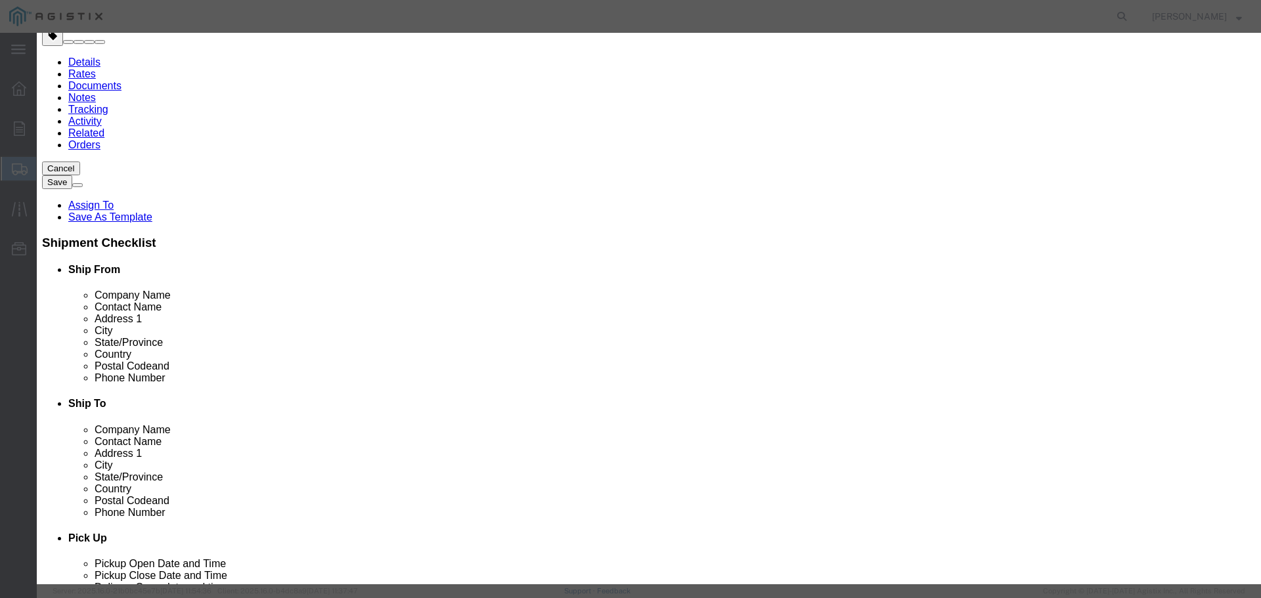
click button "Close"
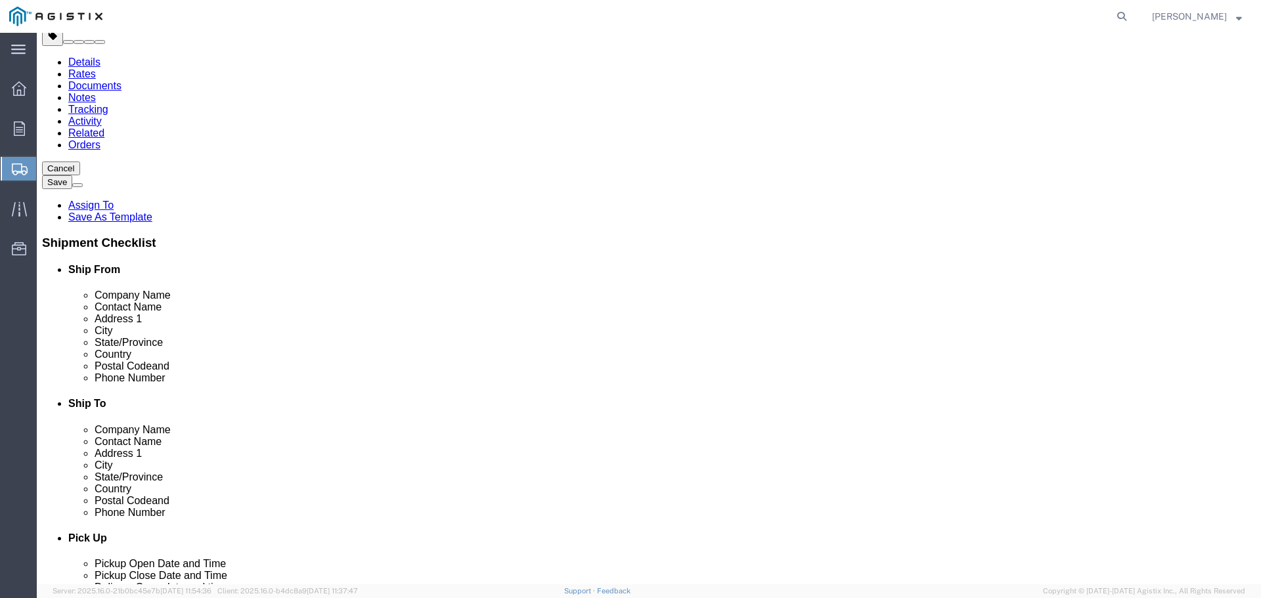
click span "Phone Number"
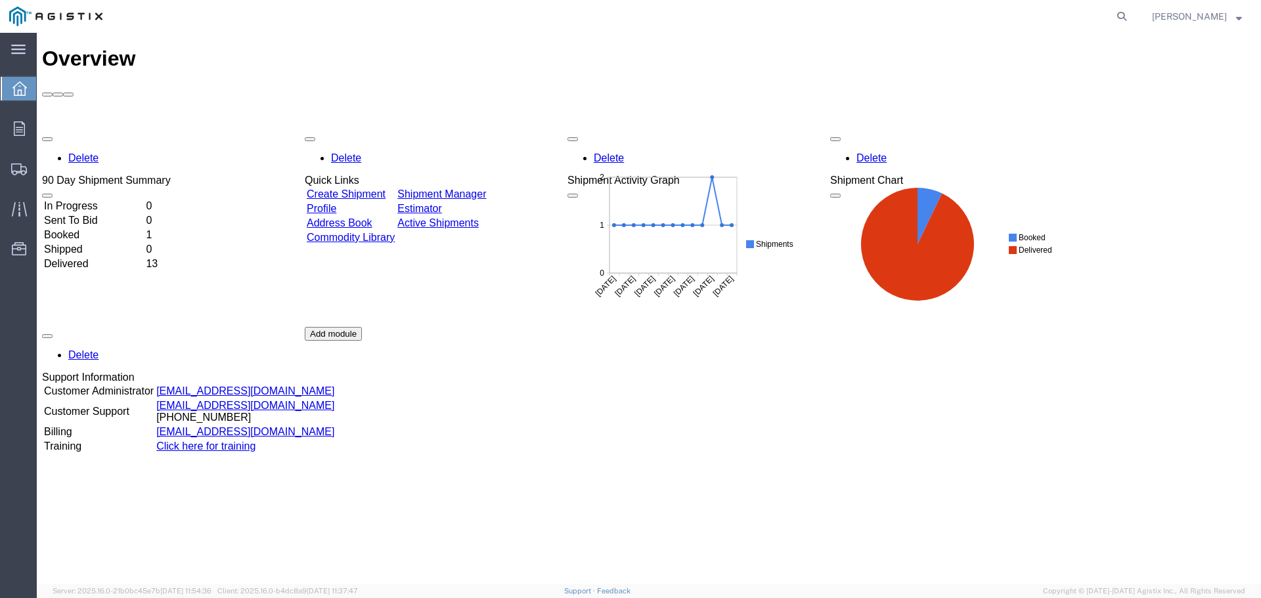
click at [456, 55] on div "Overview" at bounding box center [648, 59] width 1213 height 24
click at [16, 169] on icon at bounding box center [19, 169] width 16 height 12
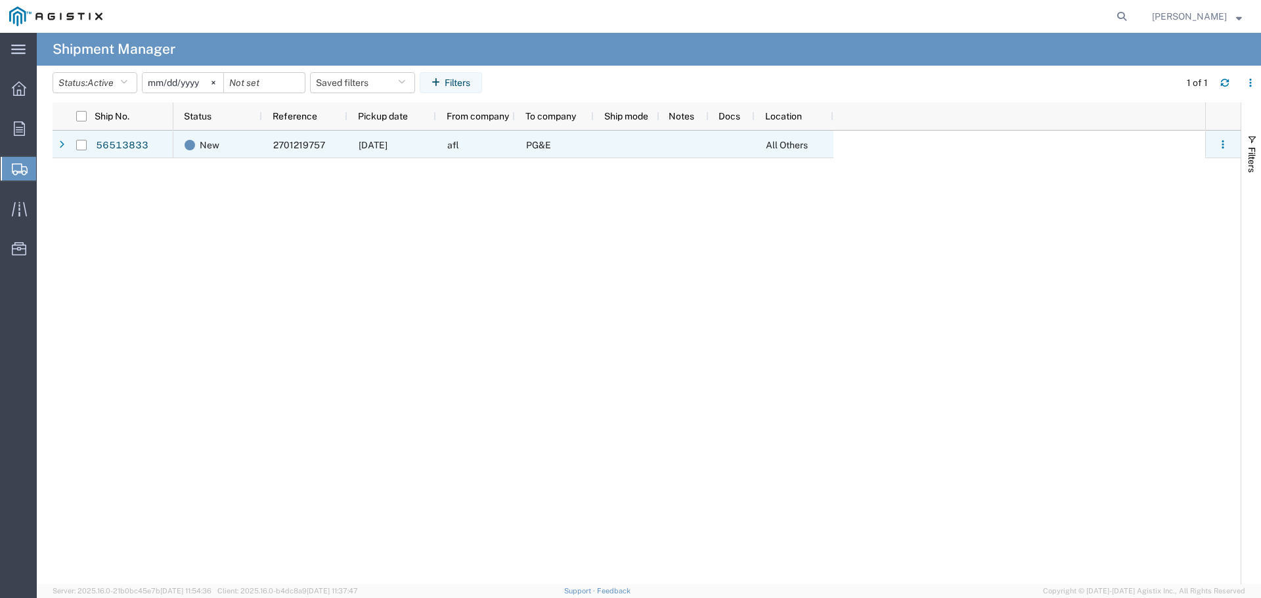
click at [295, 146] on span "2701219757" at bounding box center [299, 145] width 52 height 11
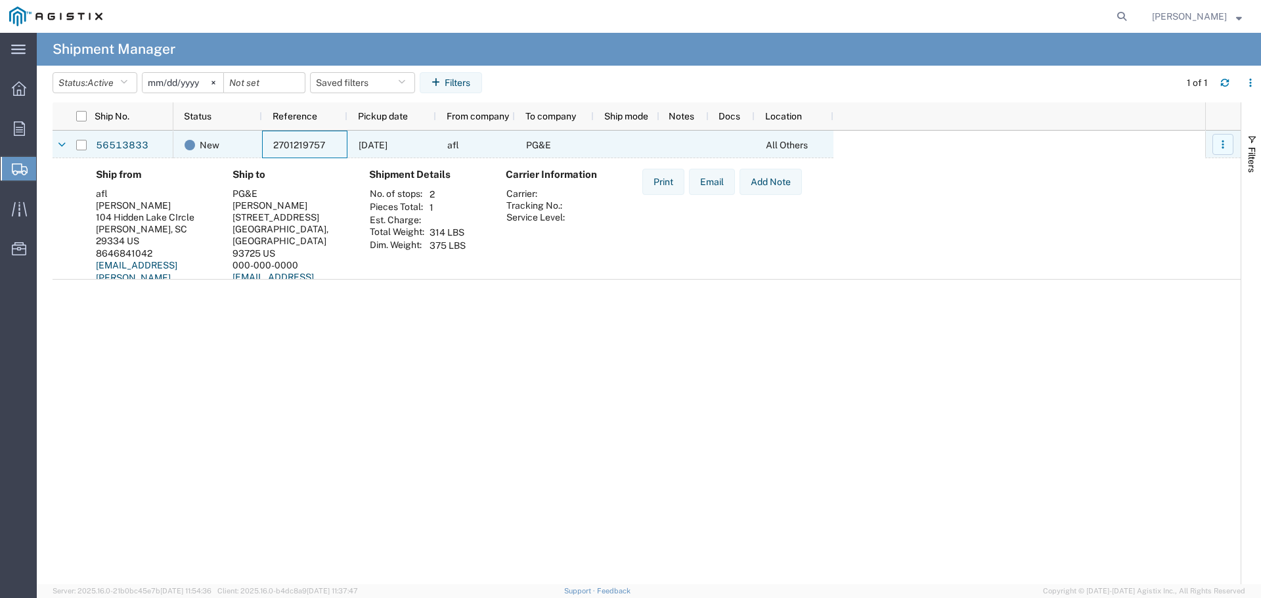
click at [1215, 139] on button "button" at bounding box center [1222, 144] width 21 height 21
click at [1029, 226] on div "Ship from afl [PERSON_NAME] [STREET_ADDRESS][PERSON_NAME] US 8646841042 [EMAIL_…" at bounding box center [657, 238] width 1144 height 139
click at [576, 201] on div "Carrier Information Carrier: Tracking No.: Service Level:" at bounding box center [563, 238] width 137 height 139
click at [112, 142] on link "56513833" at bounding box center [122, 145] width 54 height 21
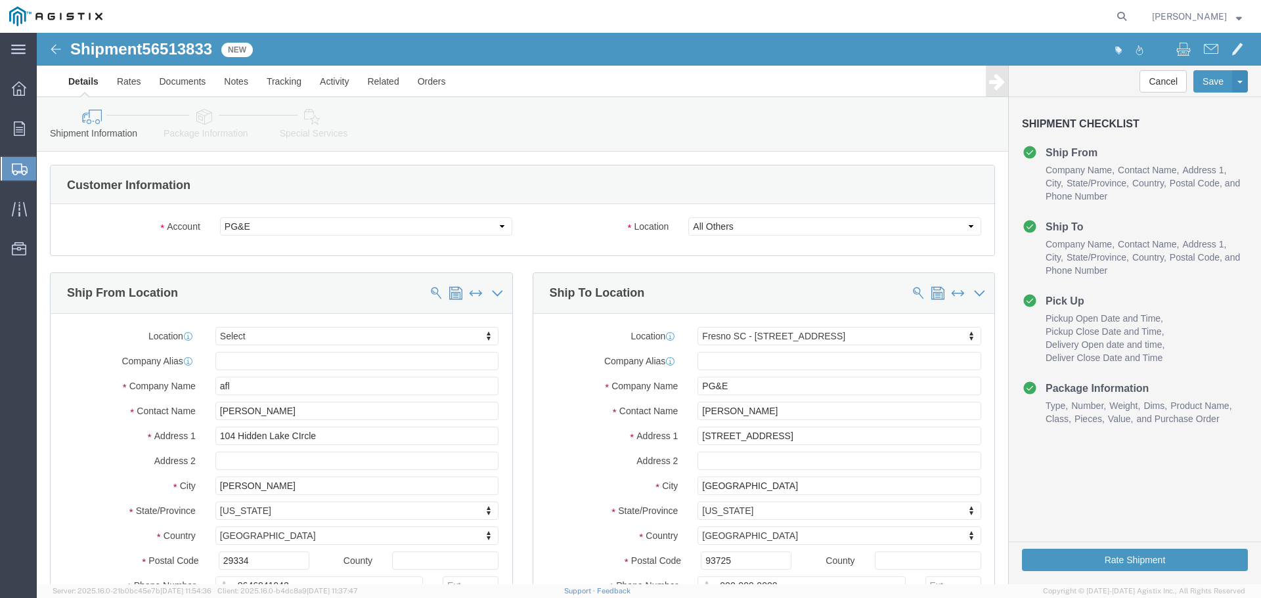
select select
select select "25261"
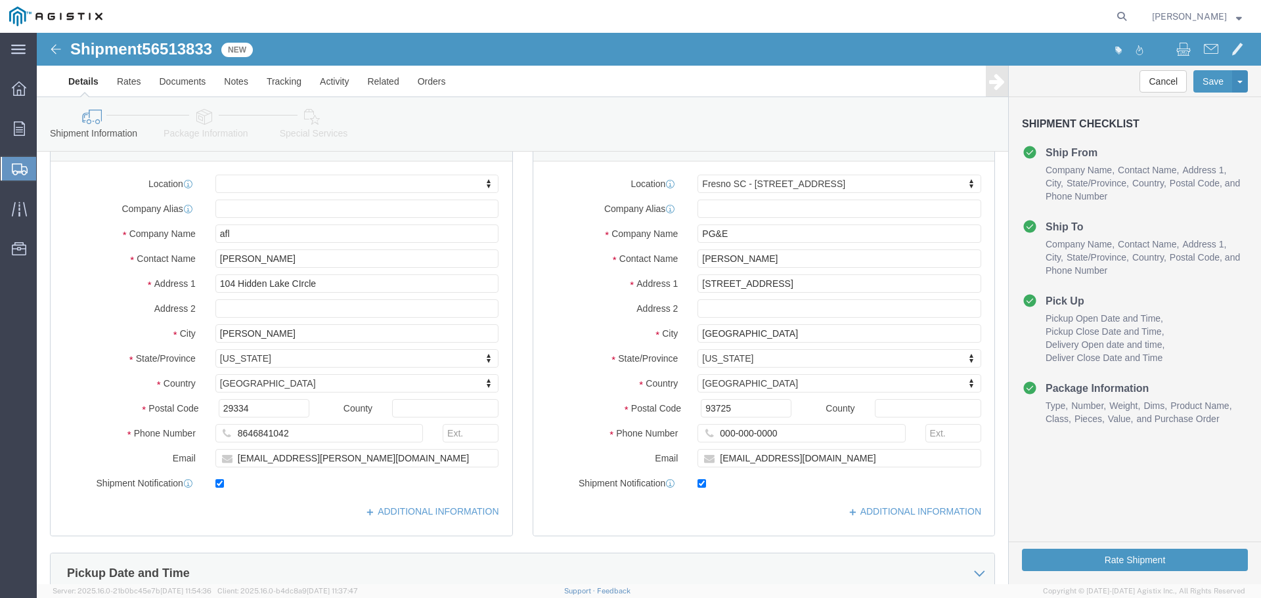
scroll to position [197, 0]
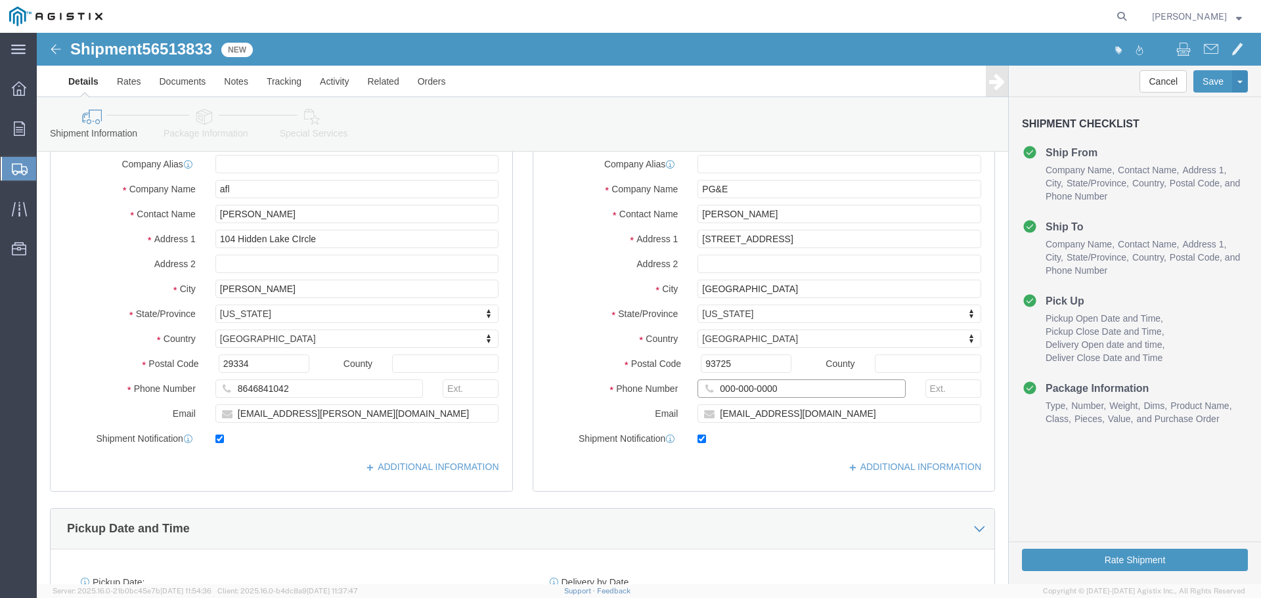
click input "000-000-0000"
click input "[EMAIL_ADDRESS][DOMAIN_NAME]"
drag, startPoint x: 753, startPoint y: 378, endPoint x: 630, endPoint y: 384, distance: 122.9
click div "Email [EMAIL_ADDRESS][DOMAIN_NAME]"
click div "Location [GEOGRAPHIC_DATA] [GEOGRAPHIC_DATA] - [STREET_ADDRESS] My Profile Loca…"
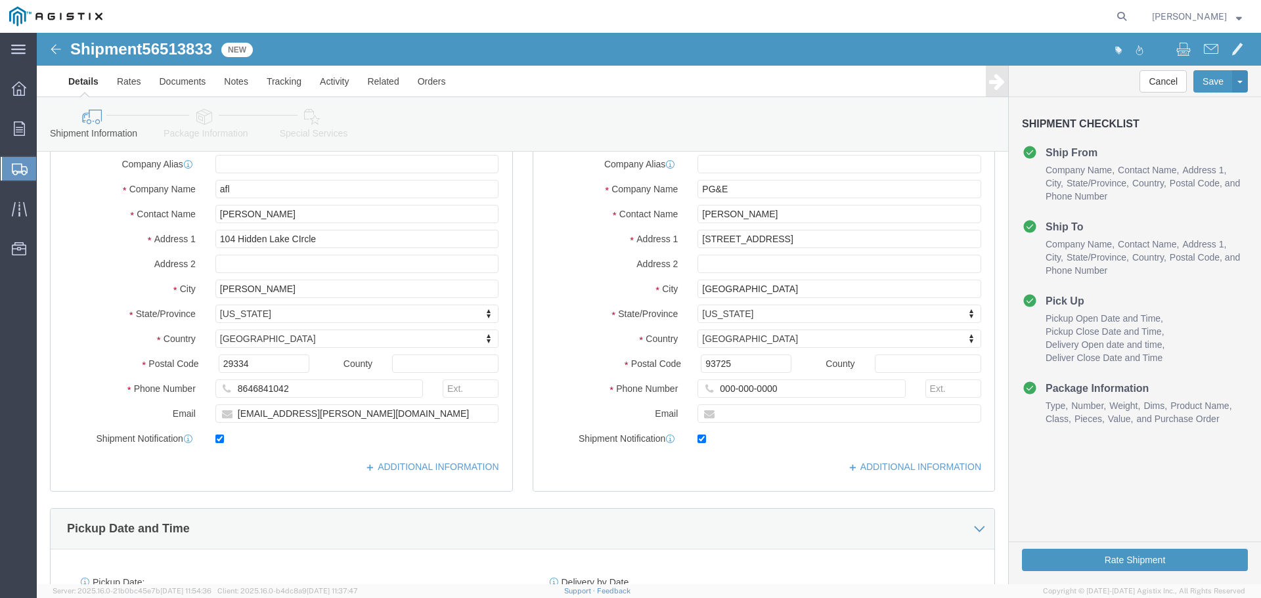
click div "Location [GEOGRAPHIC_DATA] [GEOGRAPHIC_DATA] - [STREET_ADDRESS] My Profile Loca…"
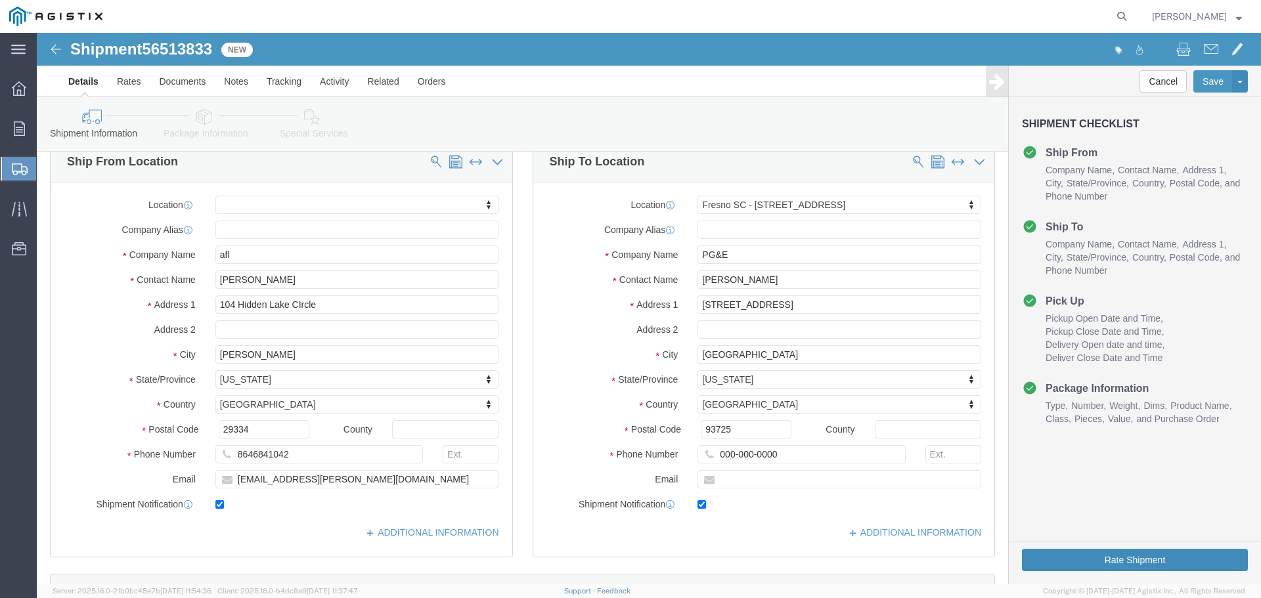
click button "Rate Shipment"
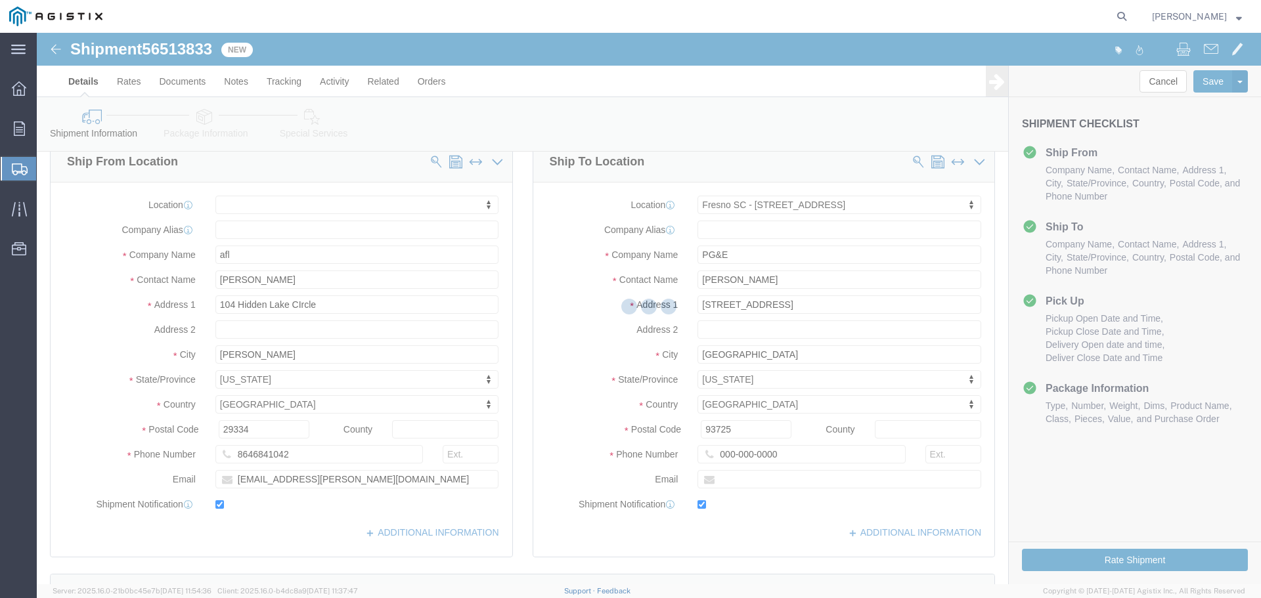
select select "25261"
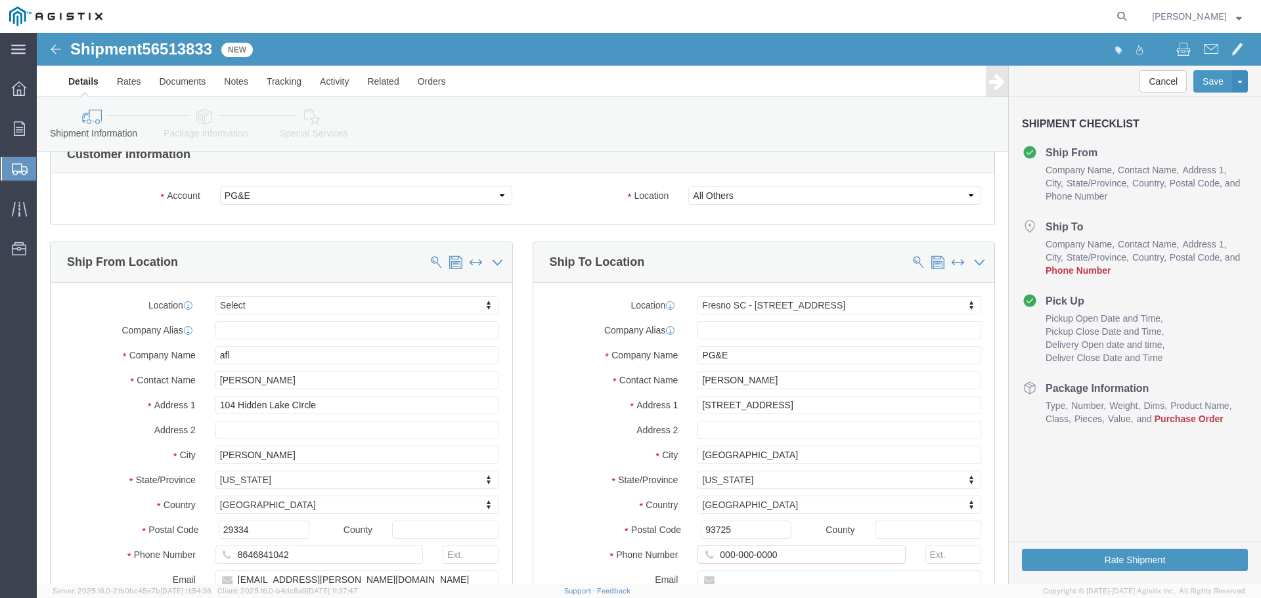
scroll to position [328, 0]
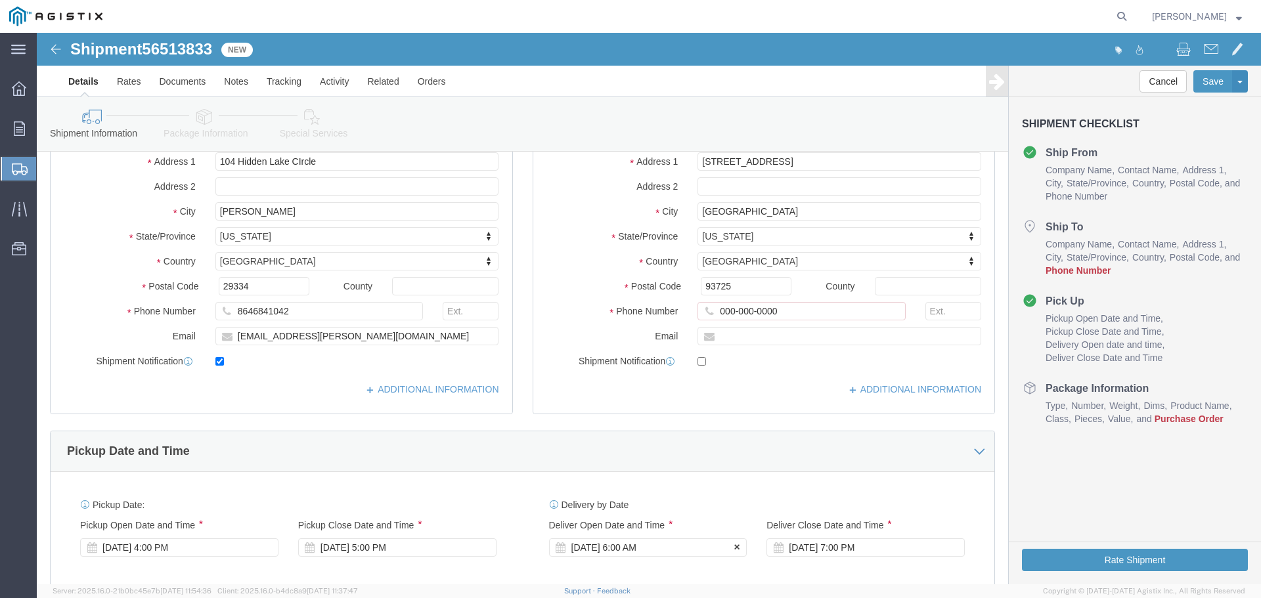
click div "[DATE] 6:00 AM"
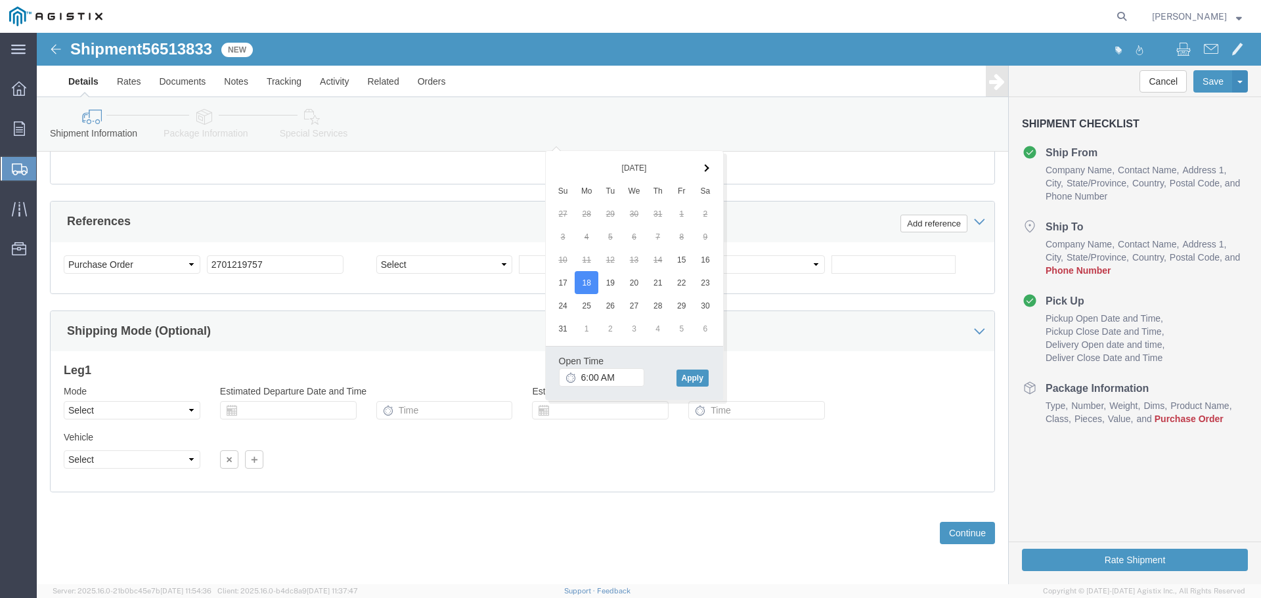
click h3 "Leg 1"
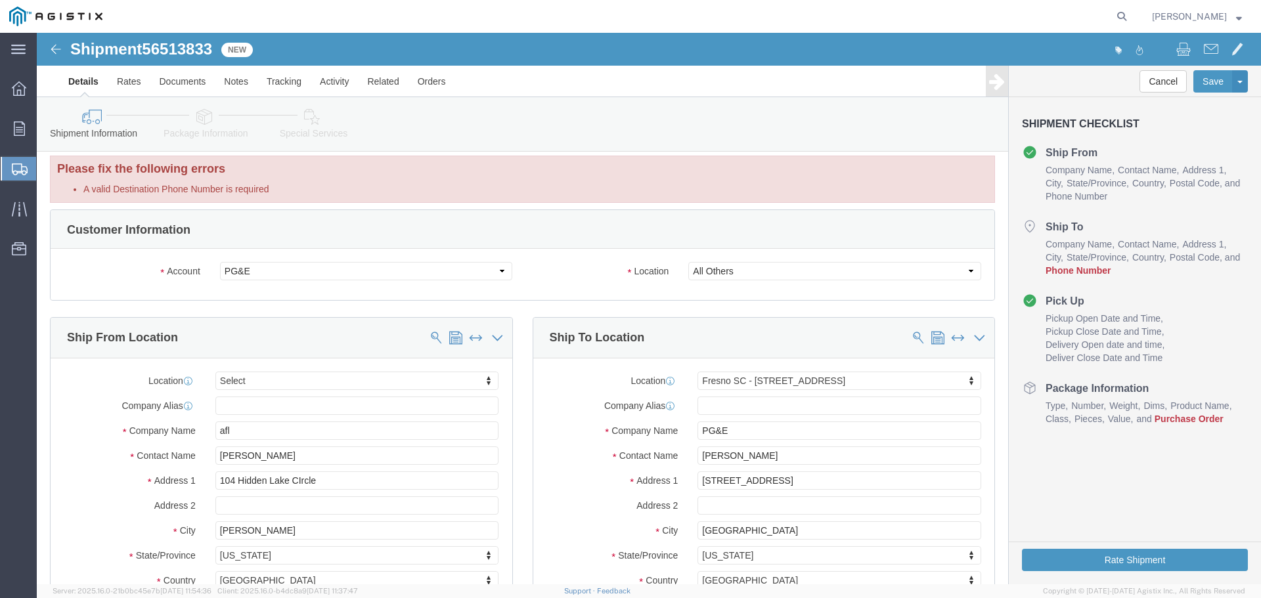
scroll to position [197, 0]
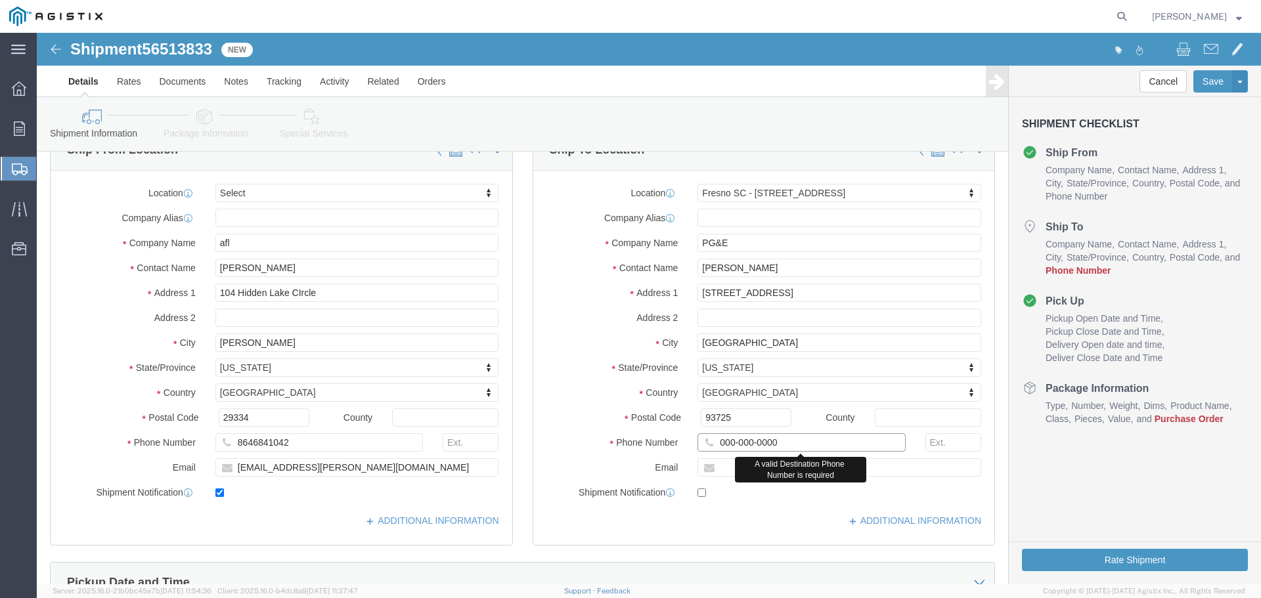
drag, startPoint x: 739, startPoint y: 406, endPoint x: 633, endPoint y: 411, distance: 105.8
click div "Phone Number 000-000-0000 A valid Destination Phone Number is required"
paste input "[PHONE_NUMBER]"
type input "[PHONE_NUMBER]"
click button "Rate Shipment"
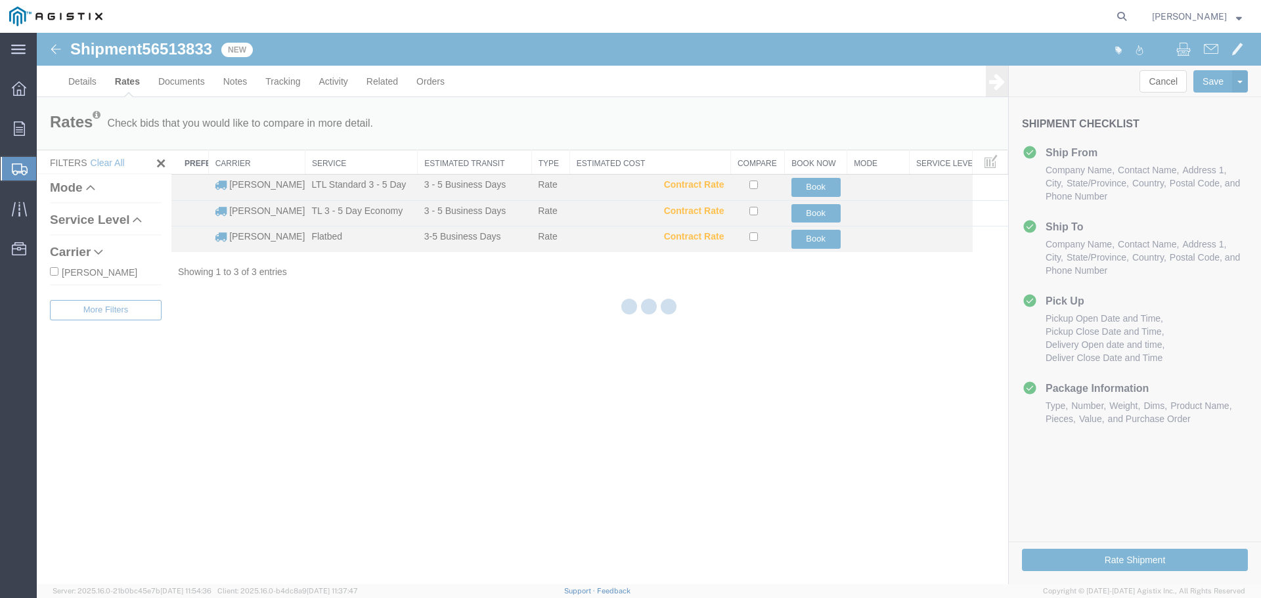
scroll to position [0, 0]
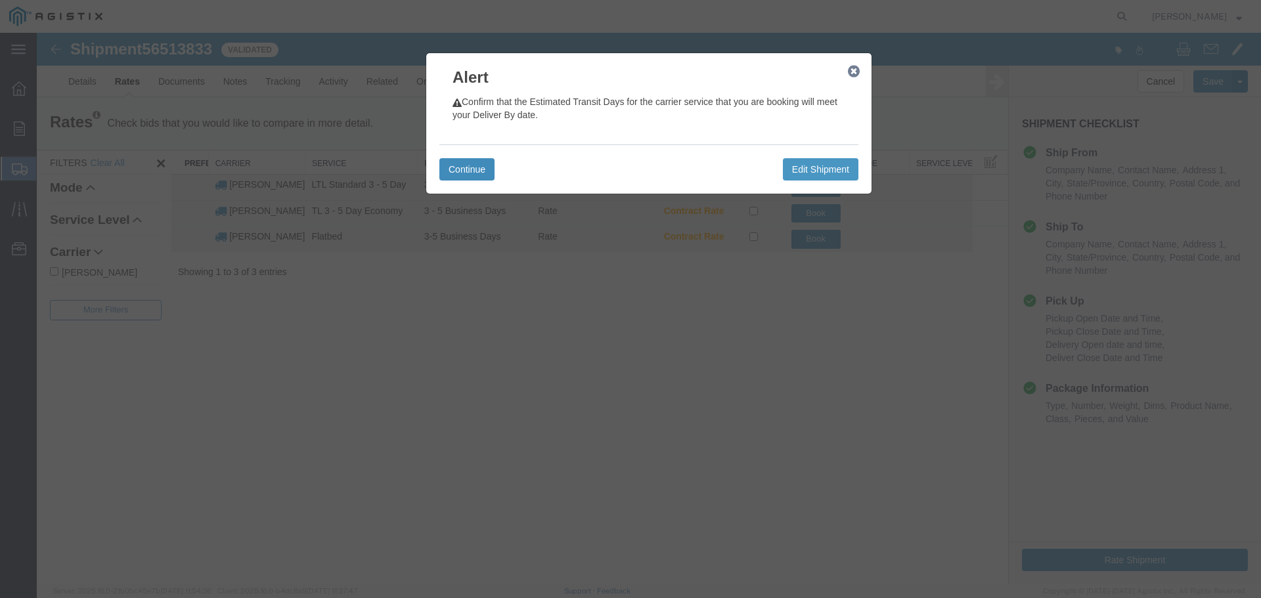
click at [467, 169] on button "Continue" at bounding box center [466, 169] width 55 height 22
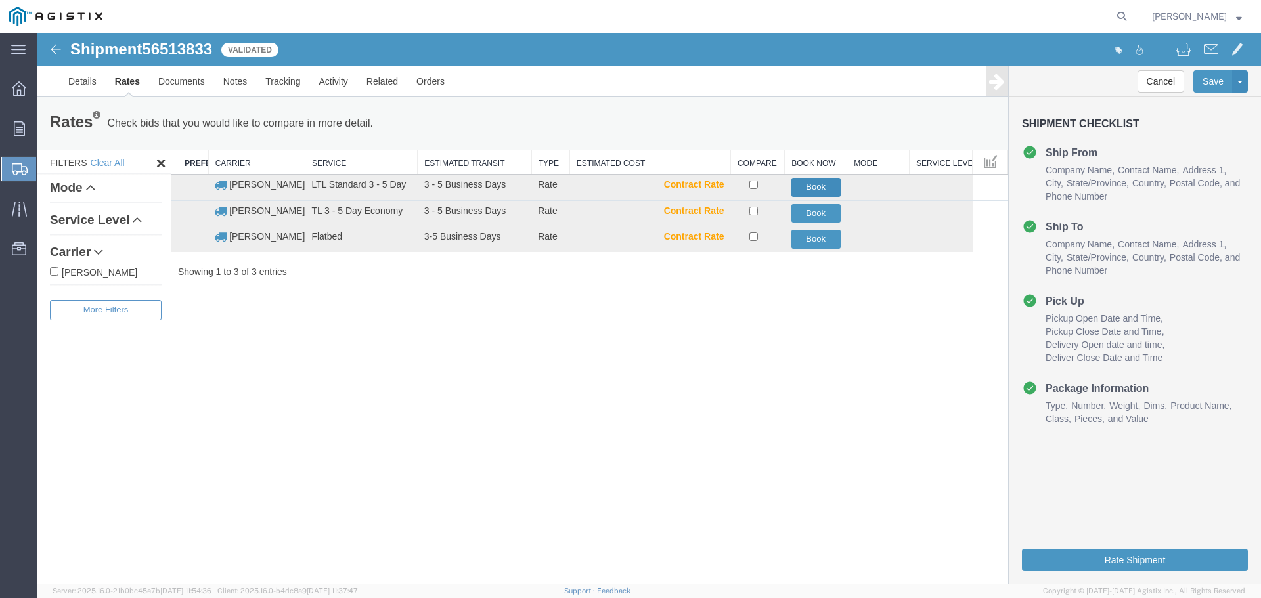
click at [824, 186] on button "Book" at bounding box center [815, 187] width 49 height 19
